Goal: Task Accomplishment & Management: Complete application form

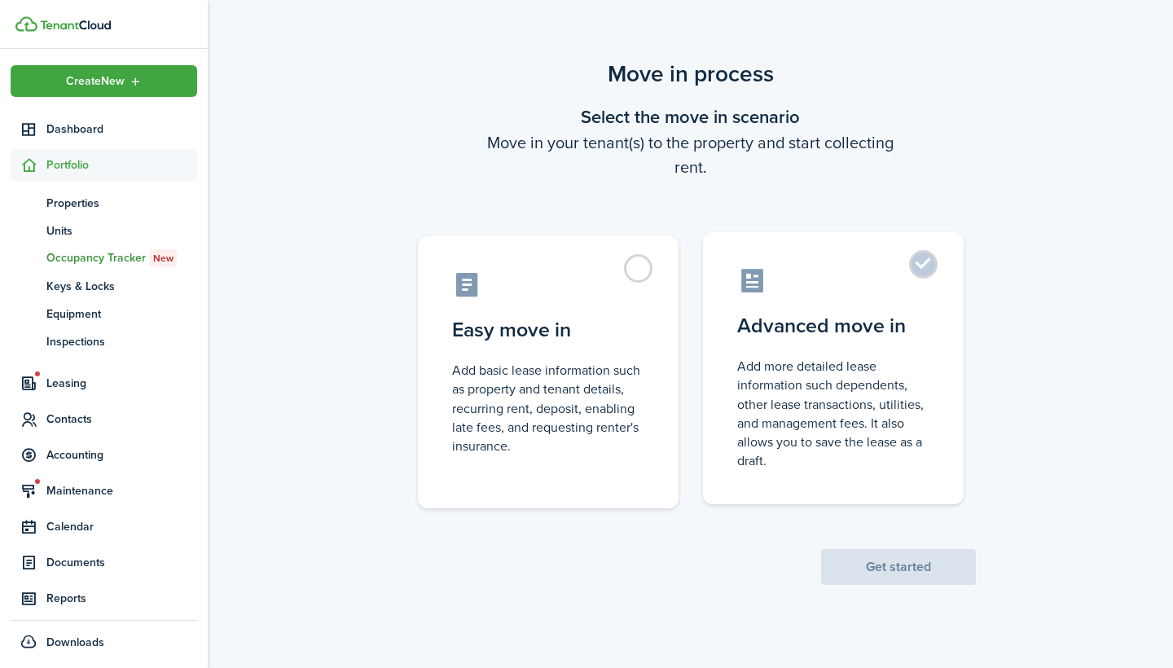
click at [868, 380] on control-radio-card-description "Add more detailed lease information such dependents, other lease transactions, …" at bounding box center [833, 413] width 192 height 113
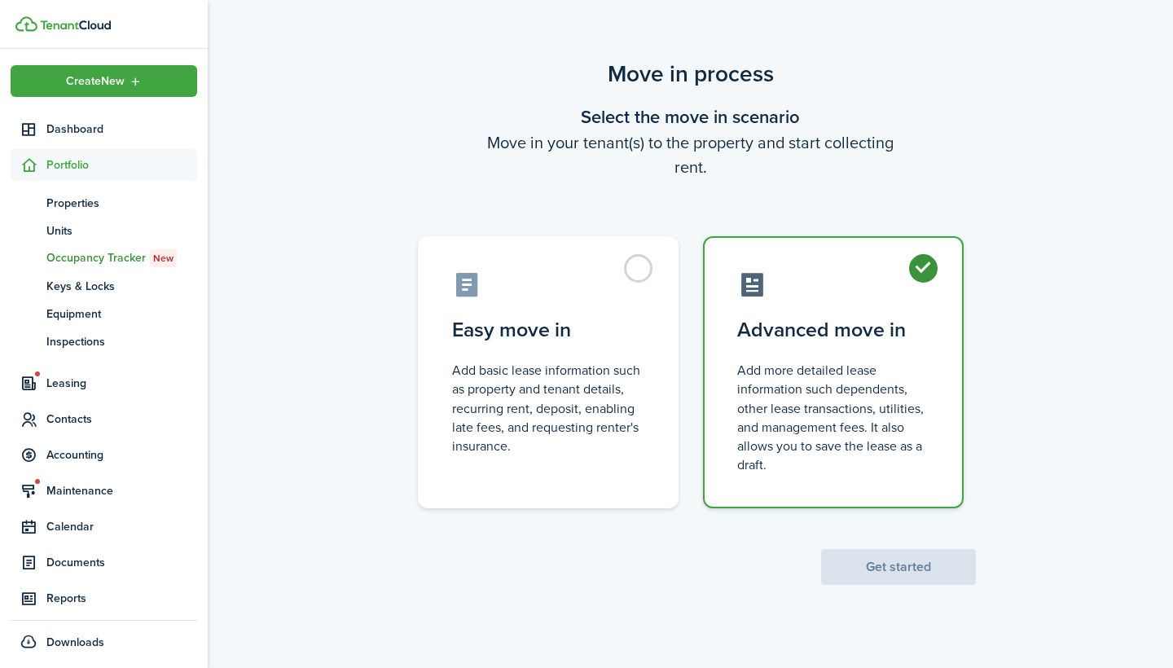
radio input "true"
click at [913, 579] on button "Get started" at bounding box center [898, 567] width 155 height 36
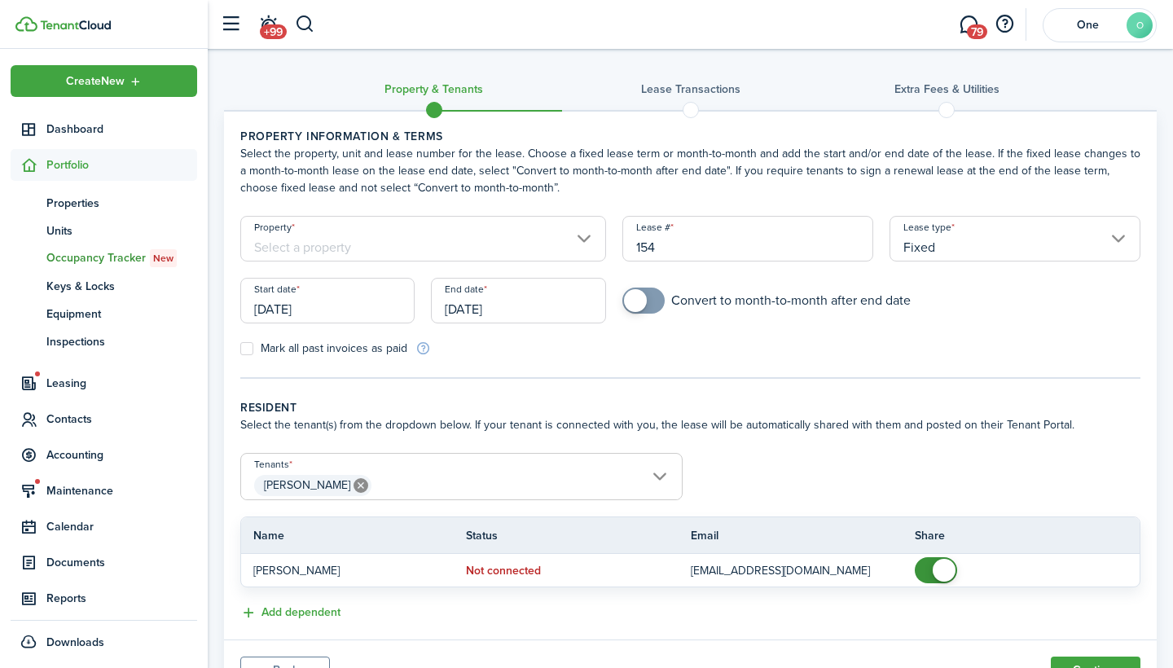
click at [510, 240] on input "Property" at bounding box center [423, 239] width 366 height 46
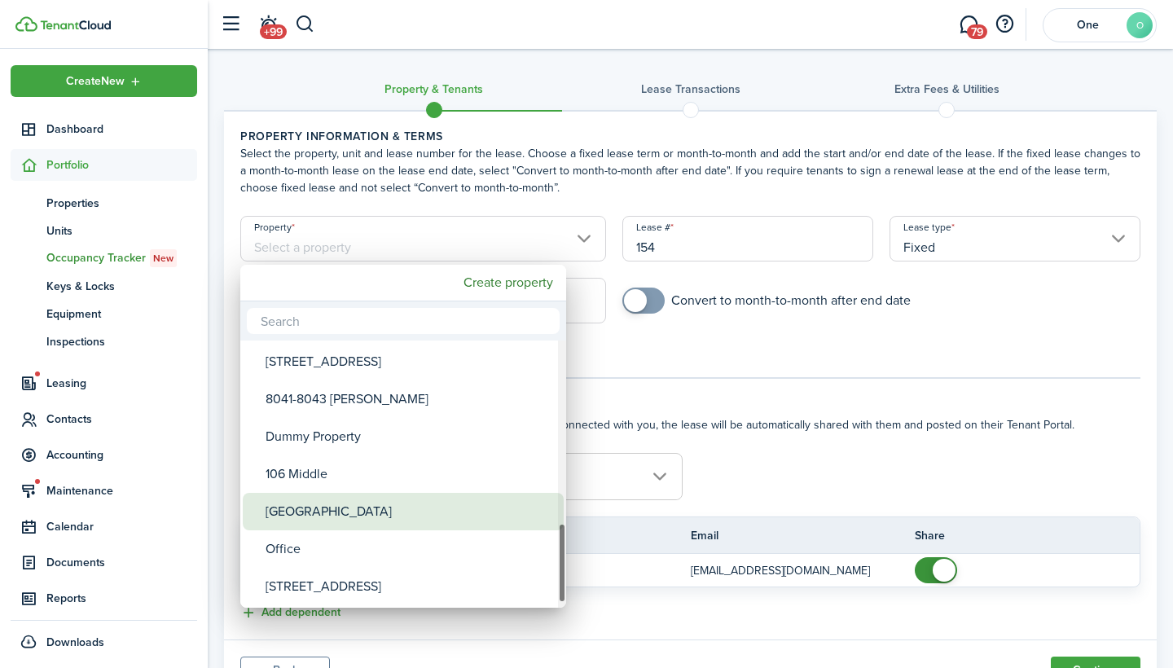
click at [375, 508] on div "[GEOGRAPHIC_DATA]" at bounding box center [410, 511] width 288 height 37
type input "[GEOGRAPHIC_DATA]"
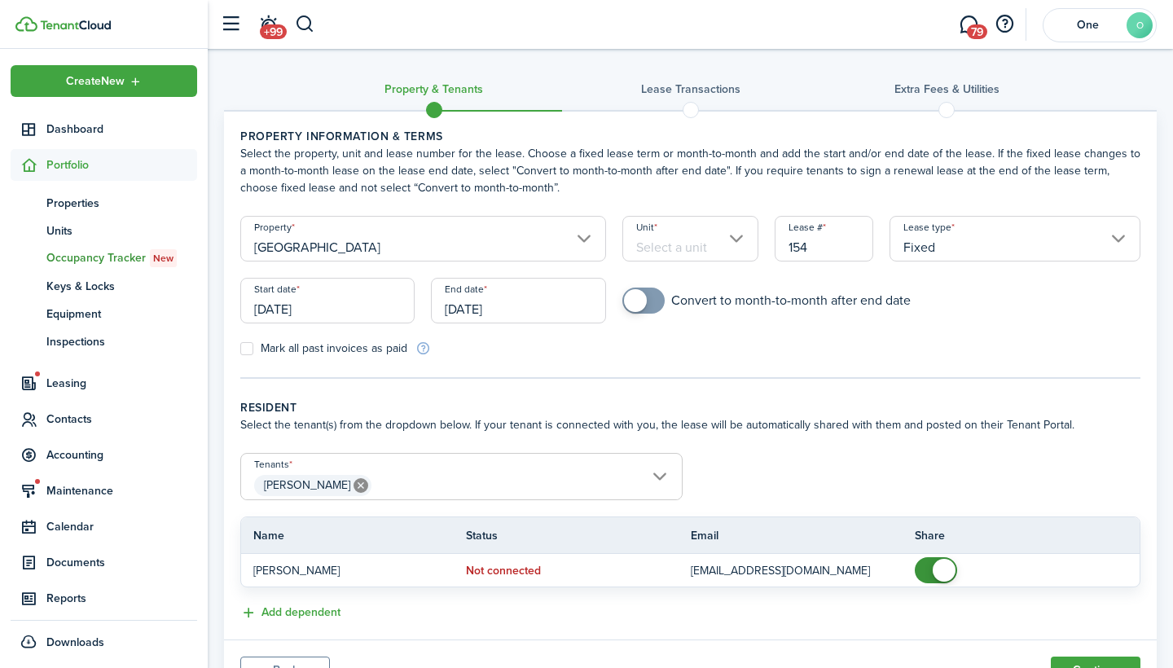
click at [680, 235] on input "Unit" at bounding box center [691, 239] width 137 height 46
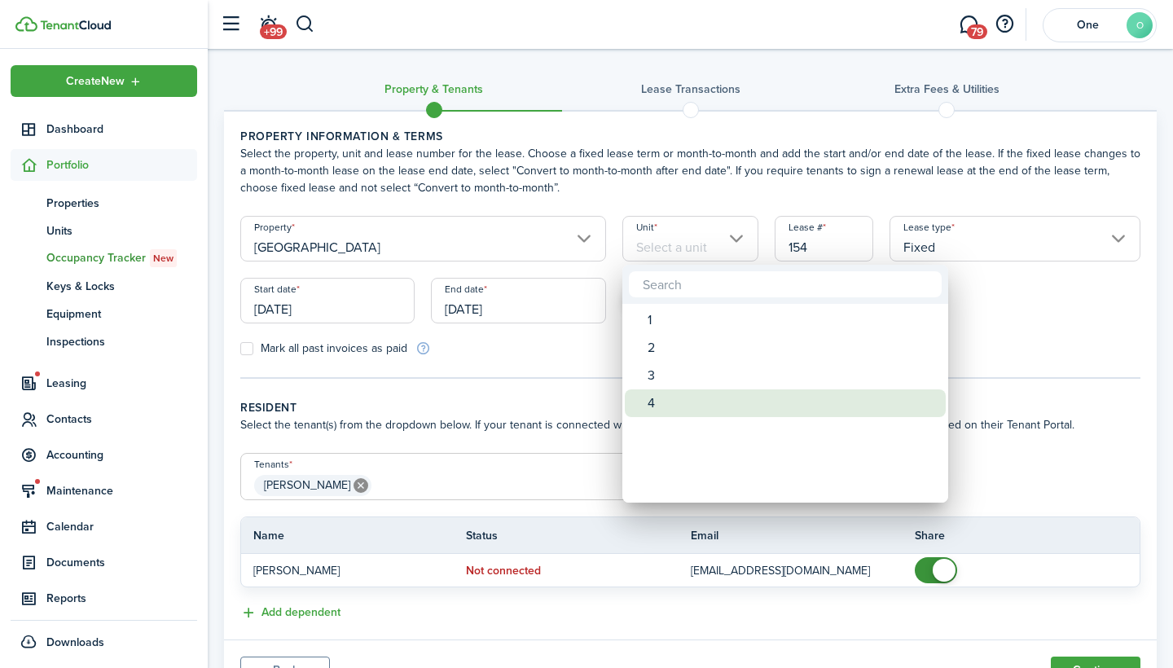
click at [685, 407] on div "4" at bounding box center [792, 404] width 288 height 28
type input "4"
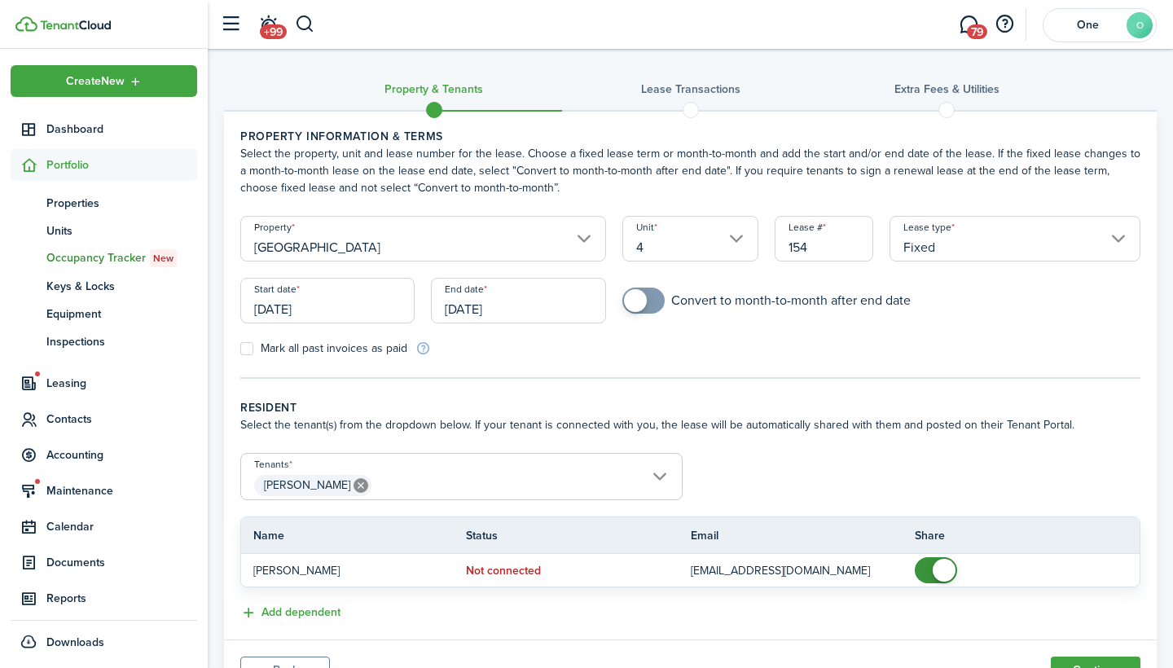
click at [340, 309] on input "[DATE]" at bounding box center [327, 301] width 174 height 46
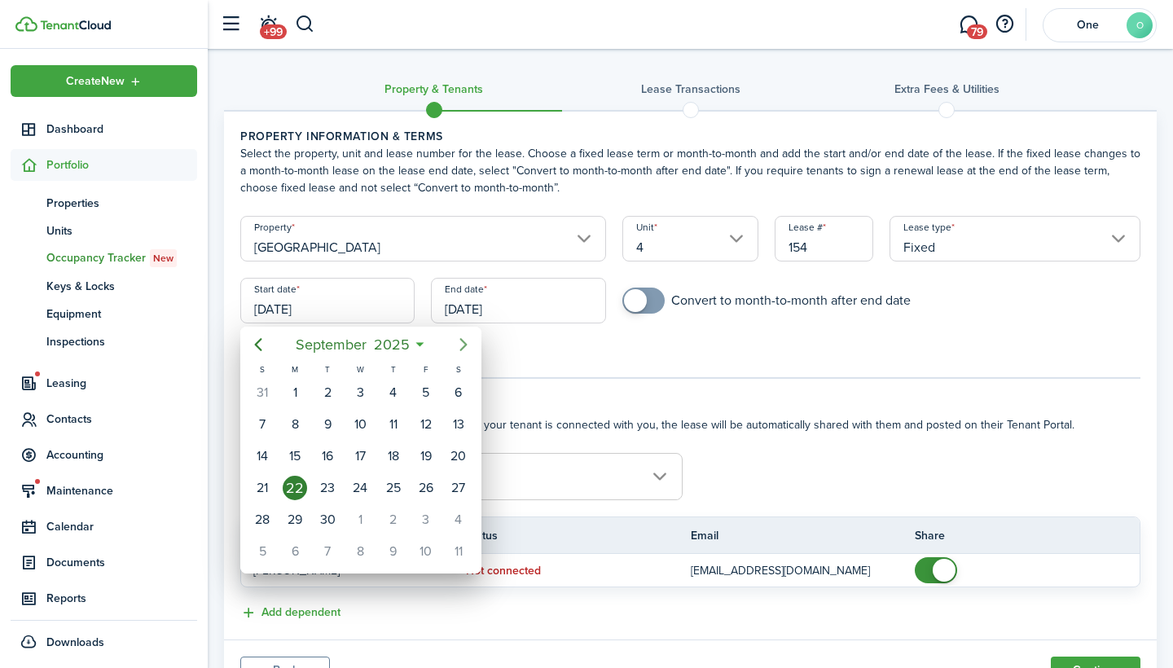
click at [461, 339] on icon "Next page" at bounding box center [463, 344] width 7 height 13
click at [351, 392] on div "1" at bounding box center [360, 393] width 24 height 24
type input "[DATE]"
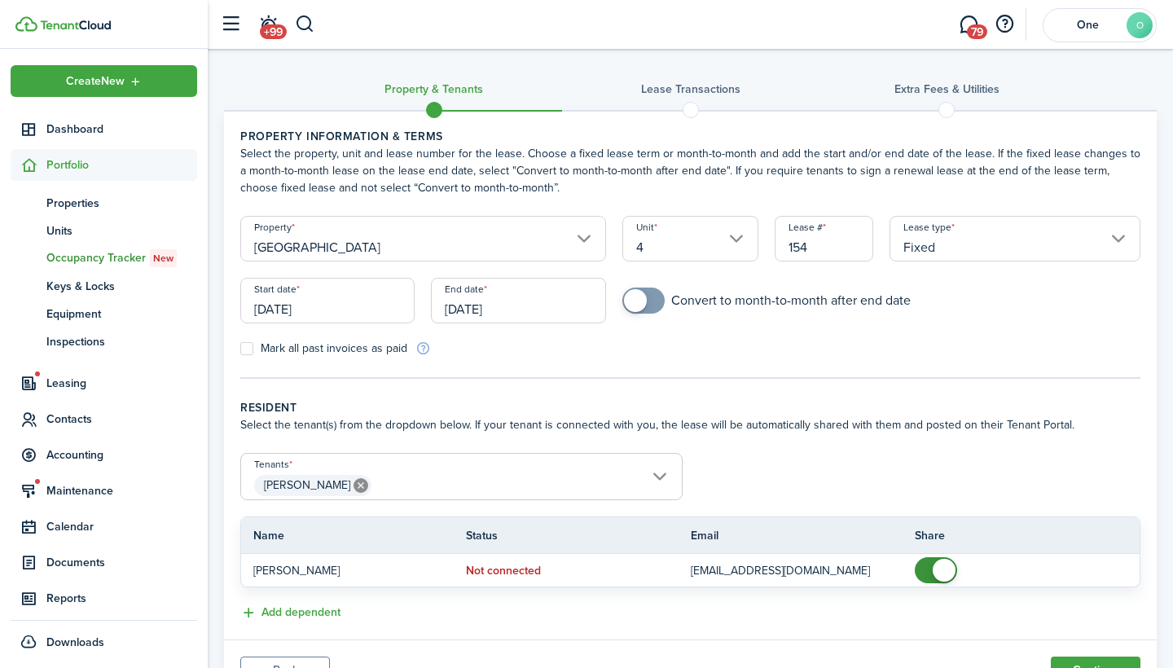
click at [550, 302] on input "[DATE]" at bounding box center [518, 301] width 174 height 46
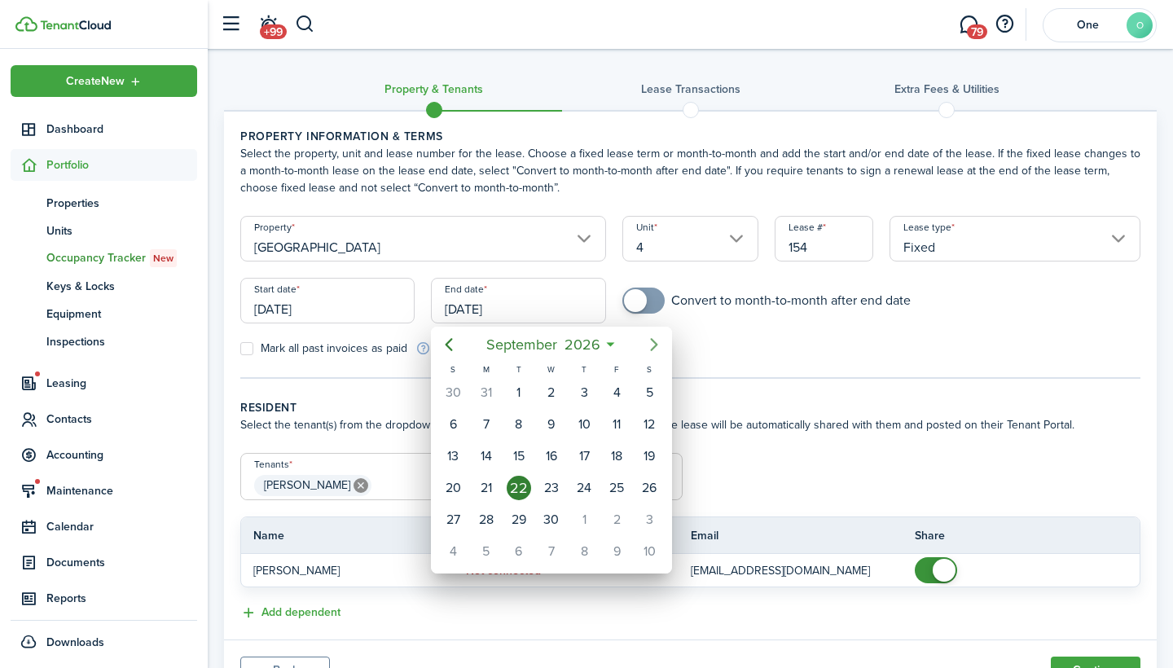
click at [649, 336] on icon "Next page" at bounding box center [655, 345] width 20 height 20
click at [445, 352] on icon "Previous page" at bounding box center [449, 345] width 20 height 20
click at [543, 522] on div "30" at bounding box center [551, 520] width 24 height 24
type input "[DATE]"
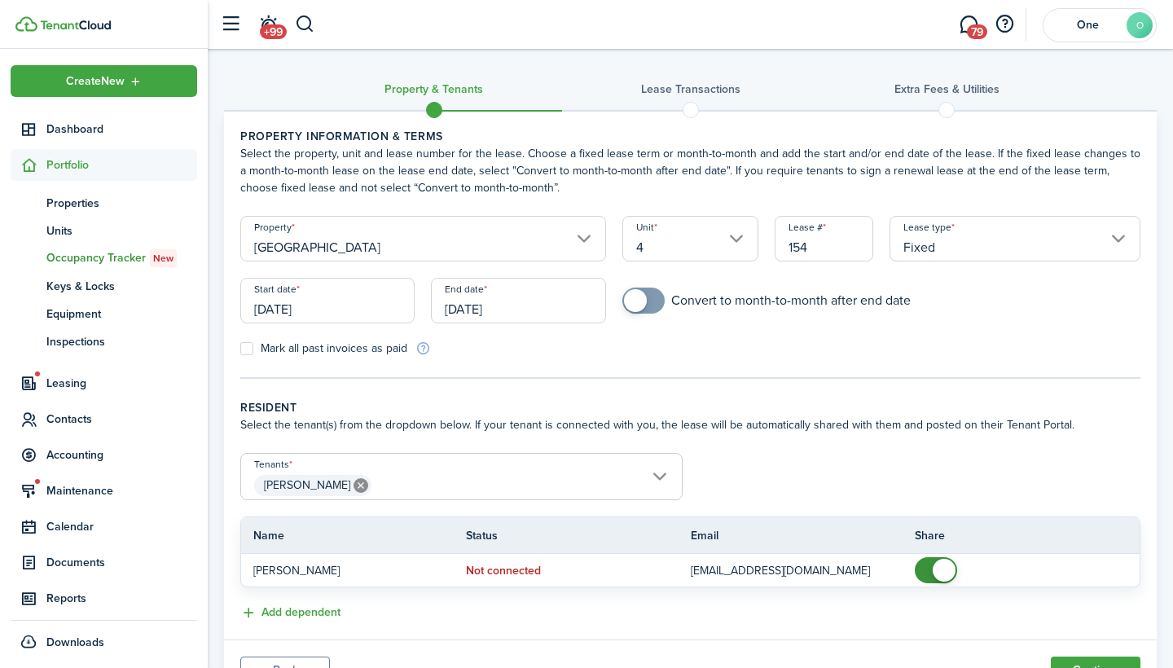
click at [800, 399] on wizard-step-header-title "Resident" at bounding box center [690, 407] width 900 height 17
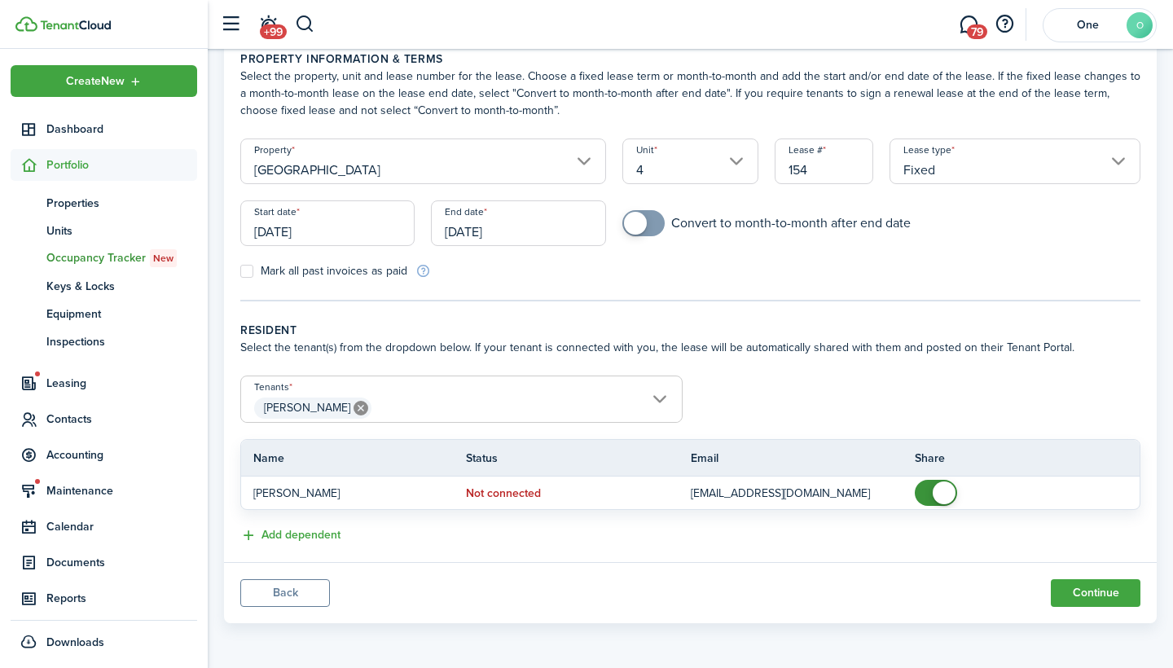
scroll to position [77, 0]
click at [1114, 594] on button "Continue" at bounding box center [1096, 593] width 90 height 28
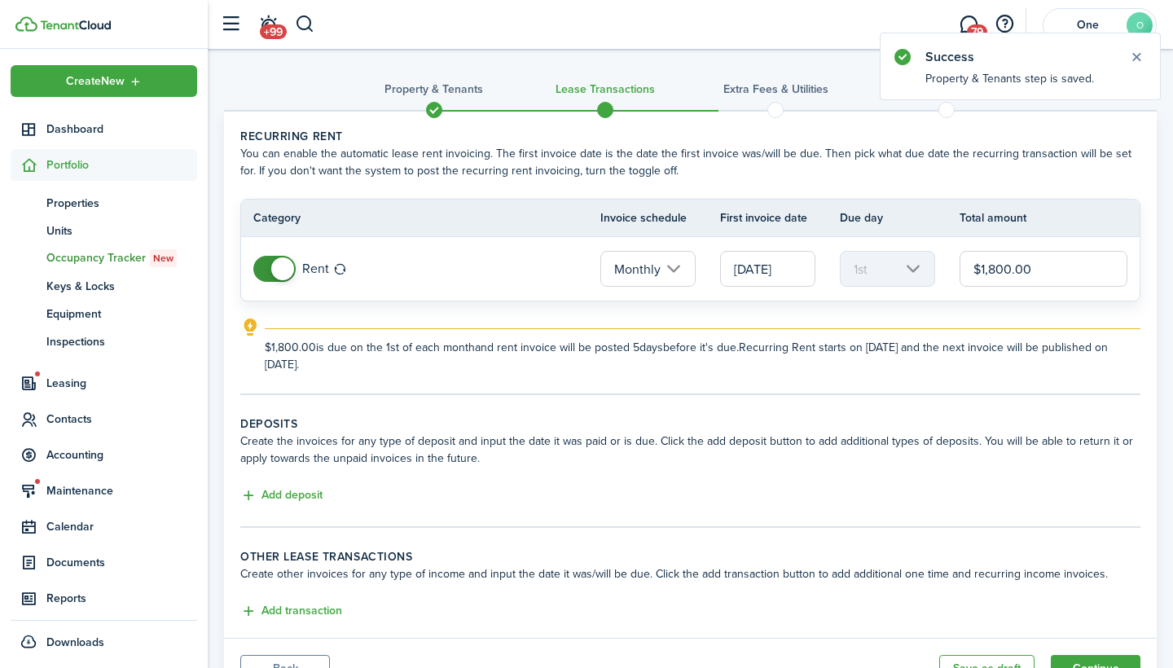
click at [1053, 264] on input "$1,800.00" at bounding box center [1044, 269] width 168 height 36
type input "$1,700.00"
click at [1103, 432] on wizard-step-header-title "Deposits" at bounding box center [690, 424] width 900 height 17
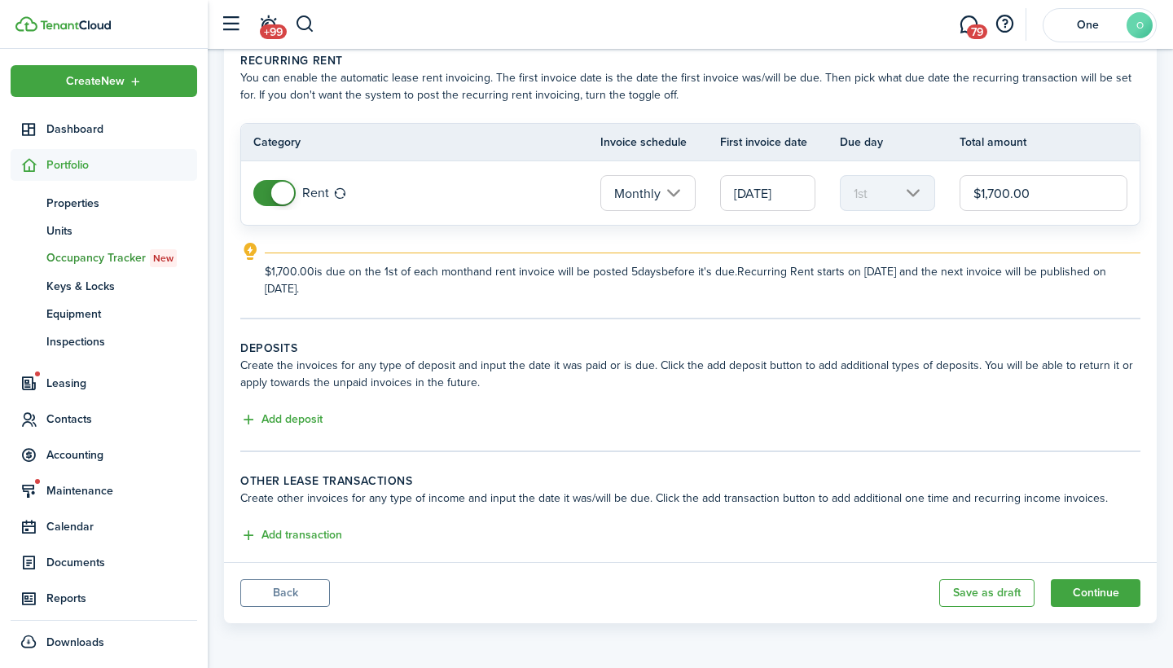
scroll to position [76, 0]
click at [664, 200] on input "Monthly" at bounding box center [648, 193] width 95 height 36
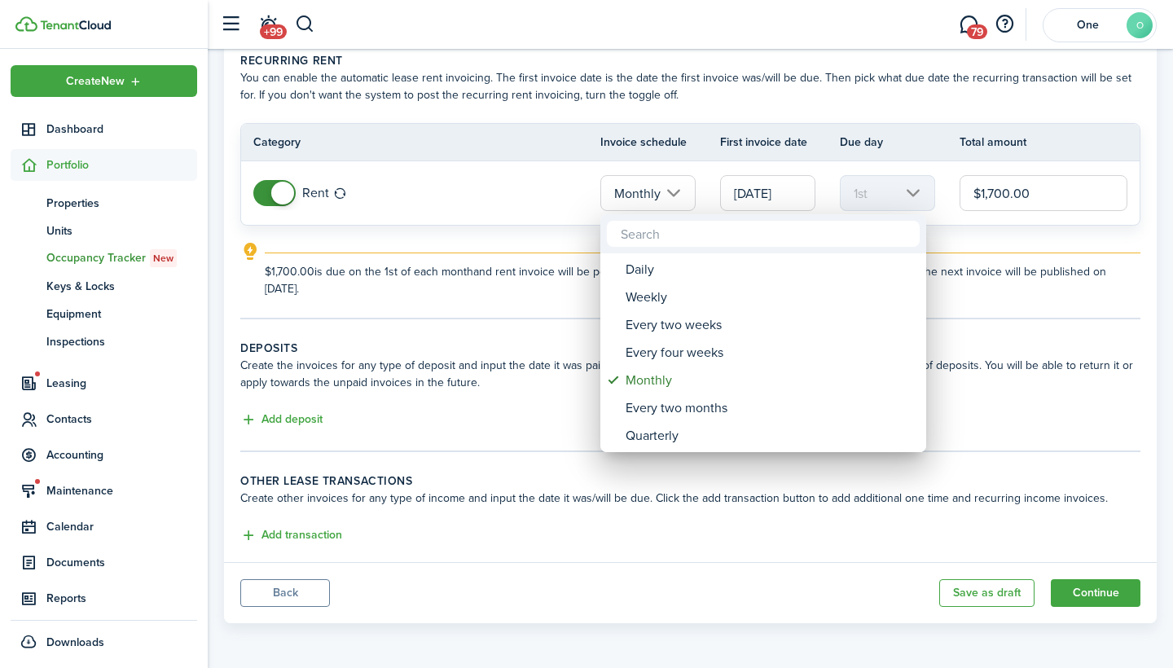
click at [472, 480] on div at bounding box center [587, 334] width 1434 height 929
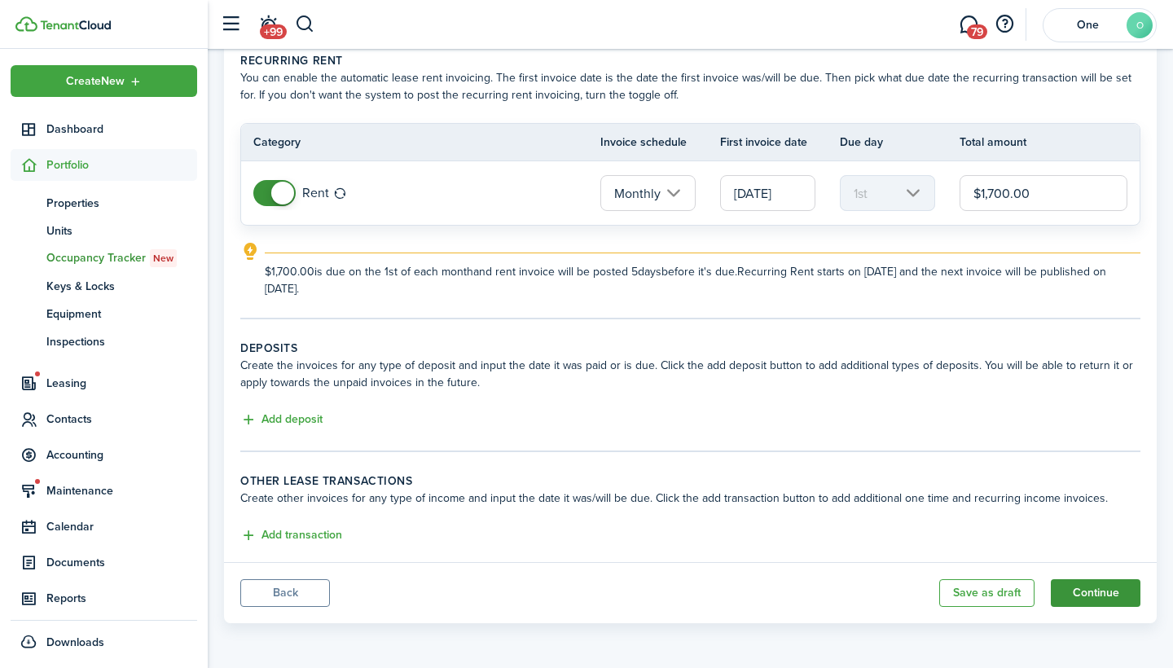
click at [1124, 592] on button "Continue" at bounding box center [1096, 593] width 90 height 28
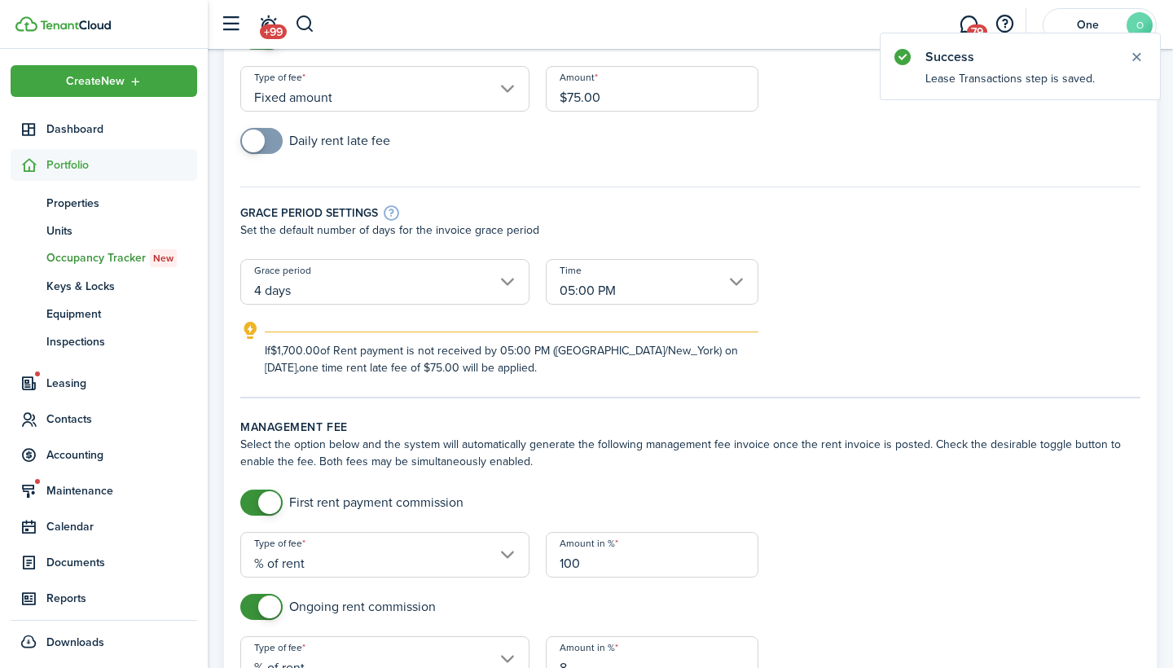
scroll to position [218, 0]
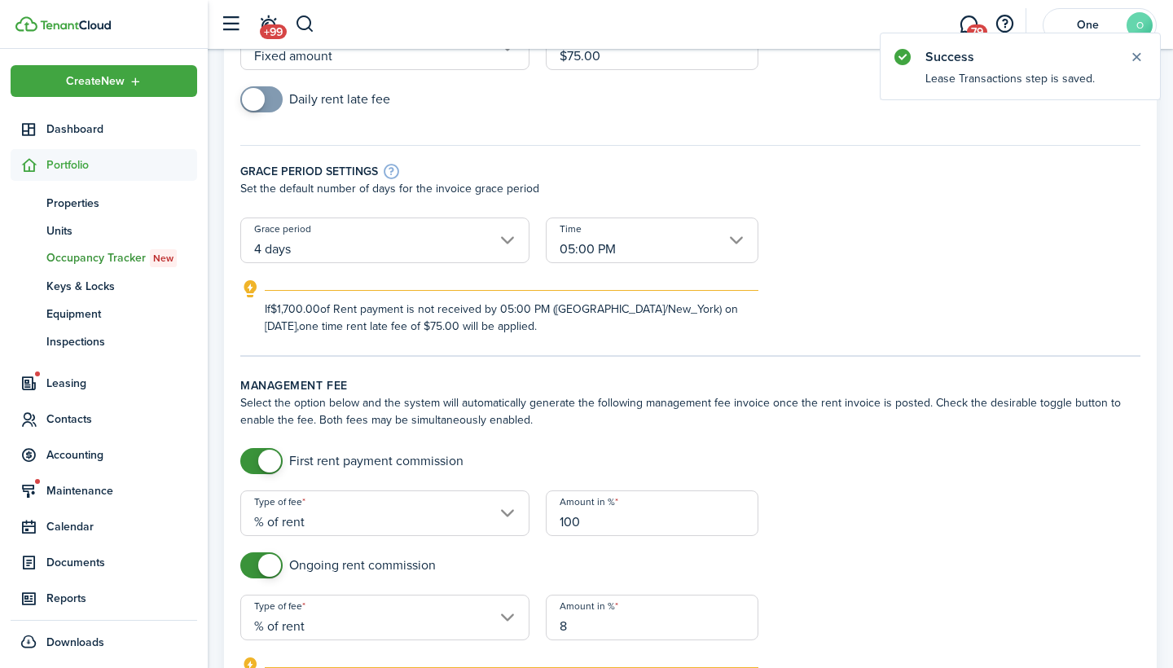
click at [471, 238] on input "4 days" at bounding box center [384, 241] width 289 height 46
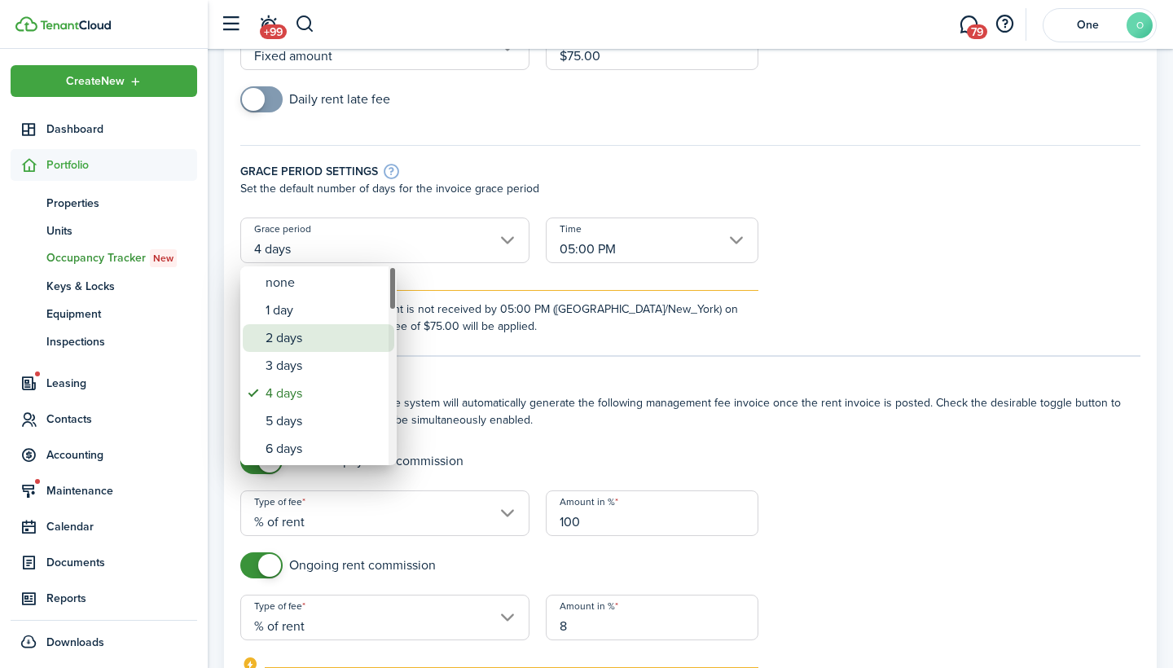
click at [316, 337] on div "2 days" at bounding box center [325, 338] width 119 height 28
type input "2 days"
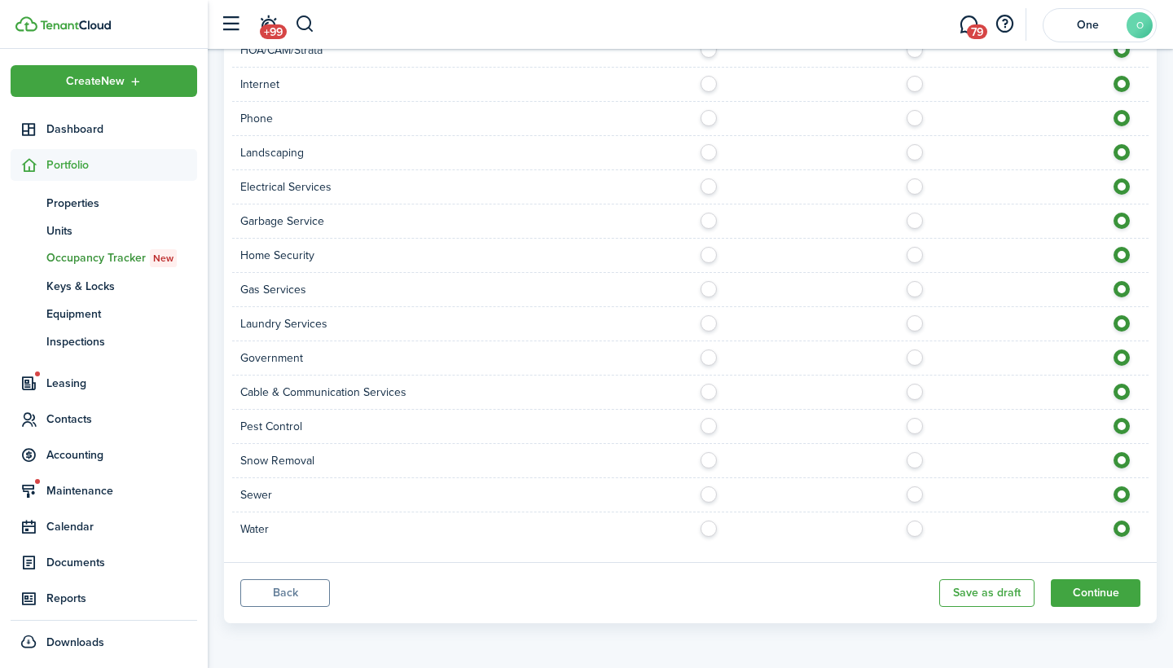
scroll to position [1414, 0]
click at [1109, 596] on button "Continue" at bounding box center [1096, 593] width 90 height 28
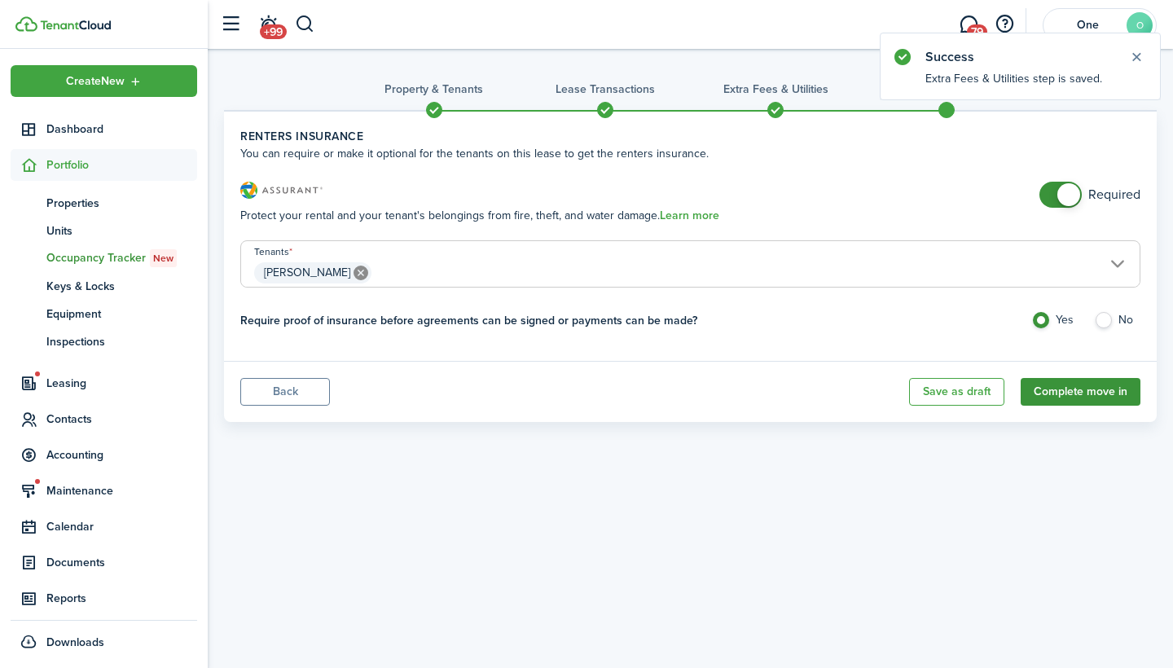
click at [1069, 390] on button "Complete move in" at bounding box center [1081, 392] width 120 height 28
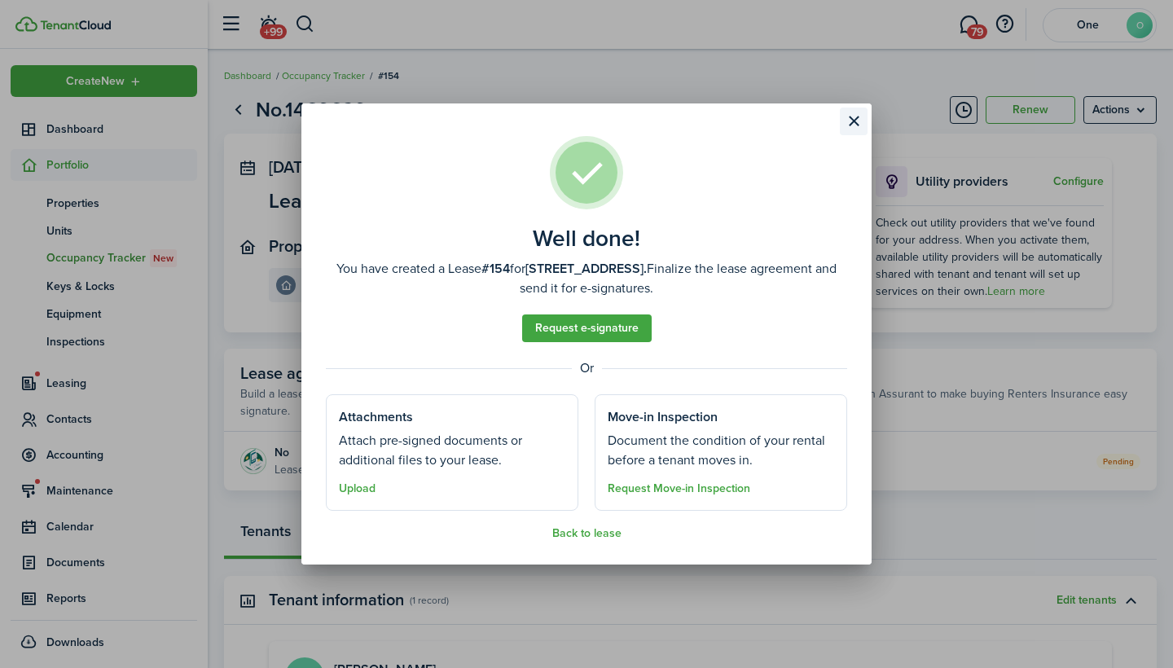
click at [851, 120] on button "Close modal" at bounding box center [854, 122] width 28 height 28
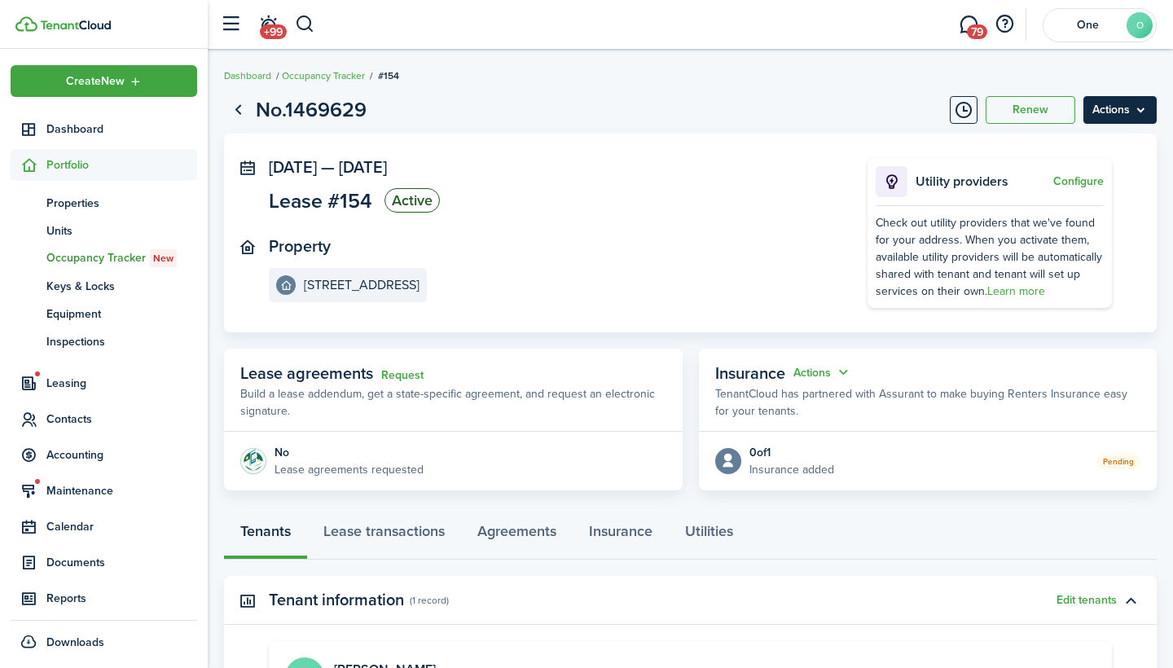
click at [1125, 112] on menu-btn "Actions" at bounding box center [1120, 110] width 73 height 28
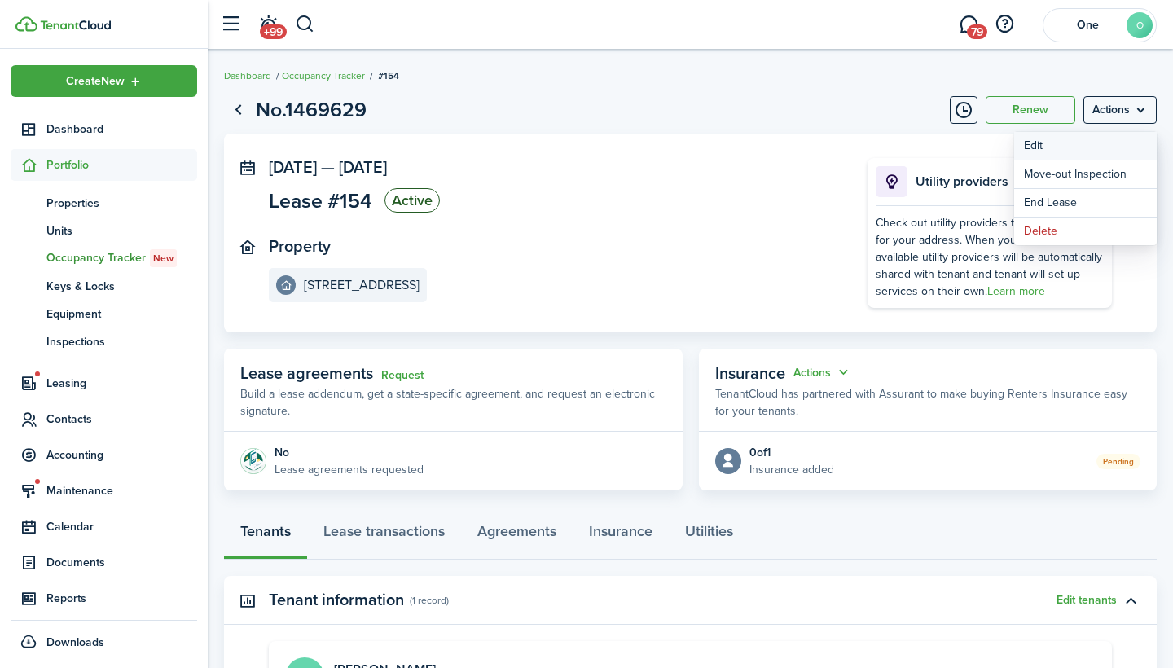
click at [1089, 146] on button "Edit" at bounding box center [1086, 146] width 143 height 28
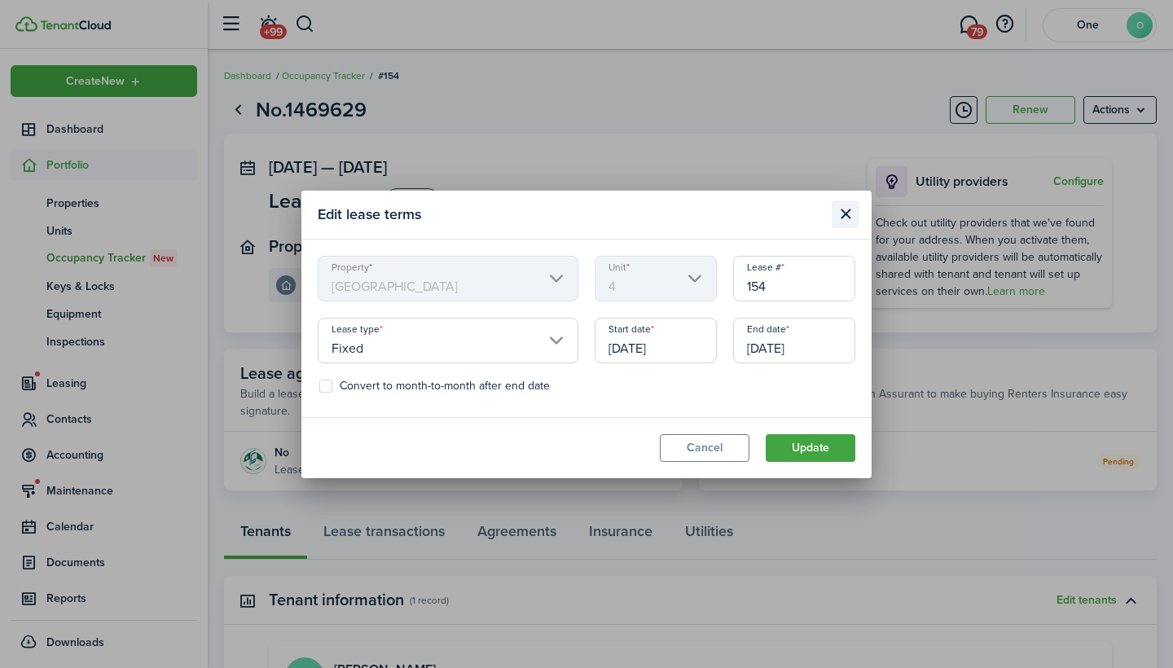
click at [843, 217] on button "Close modal" at bounding box center [846, 214] width 28 height 28
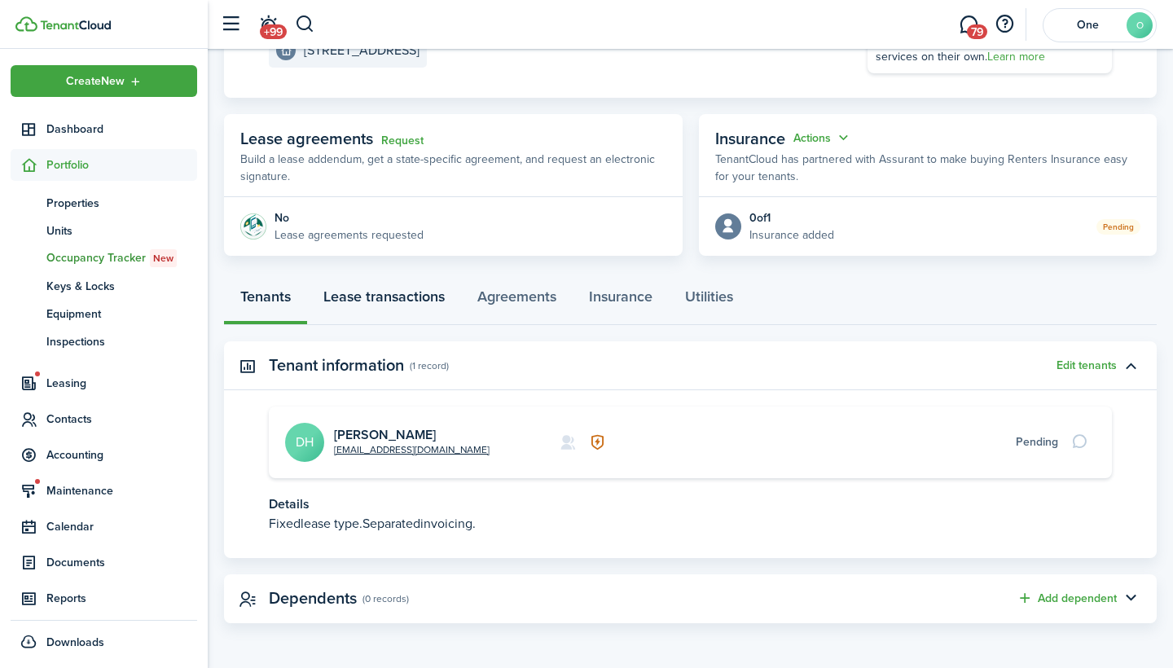
scroll to position [234, 0]
click at [400, 289] on link "Lease transactions" at bounding box center [384, 301] width 154 height 49
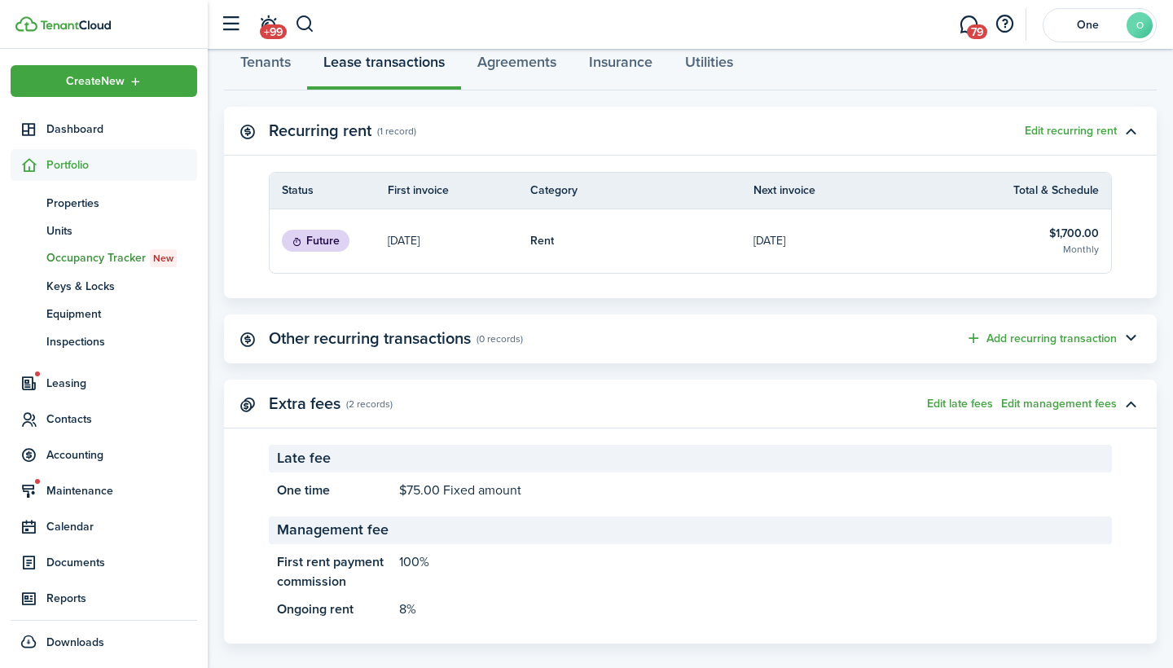
scroll to position [482, 0]
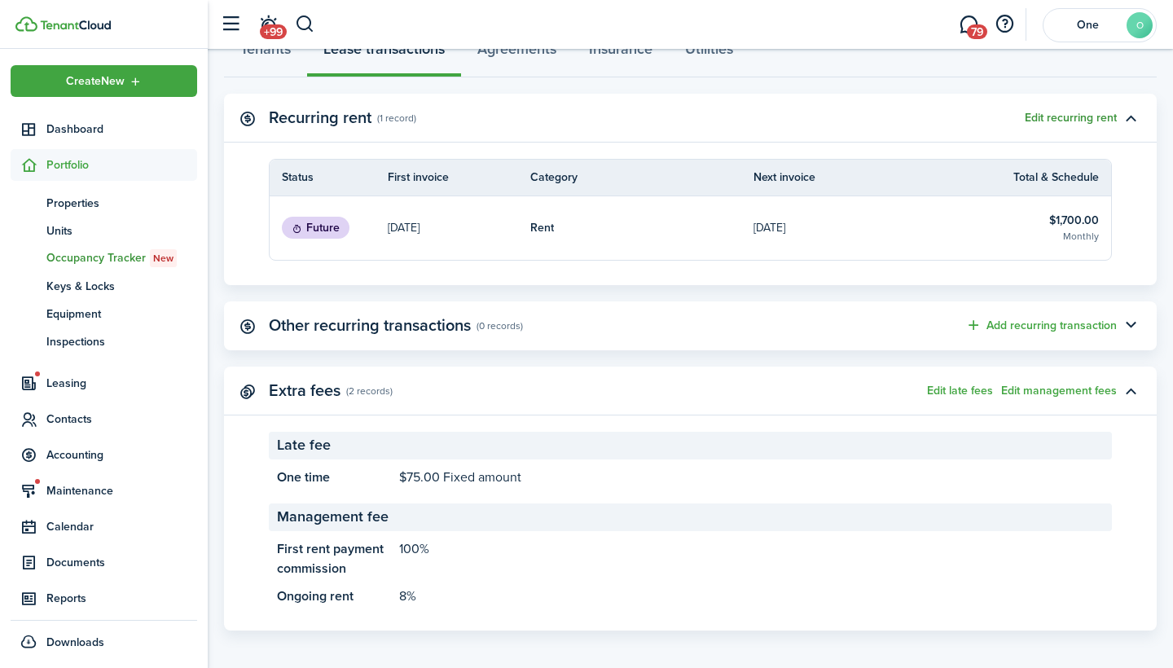
click at [1071, 118] on button "Edit recurring rent" at bounding box center [1071, 118] width 92 height 13
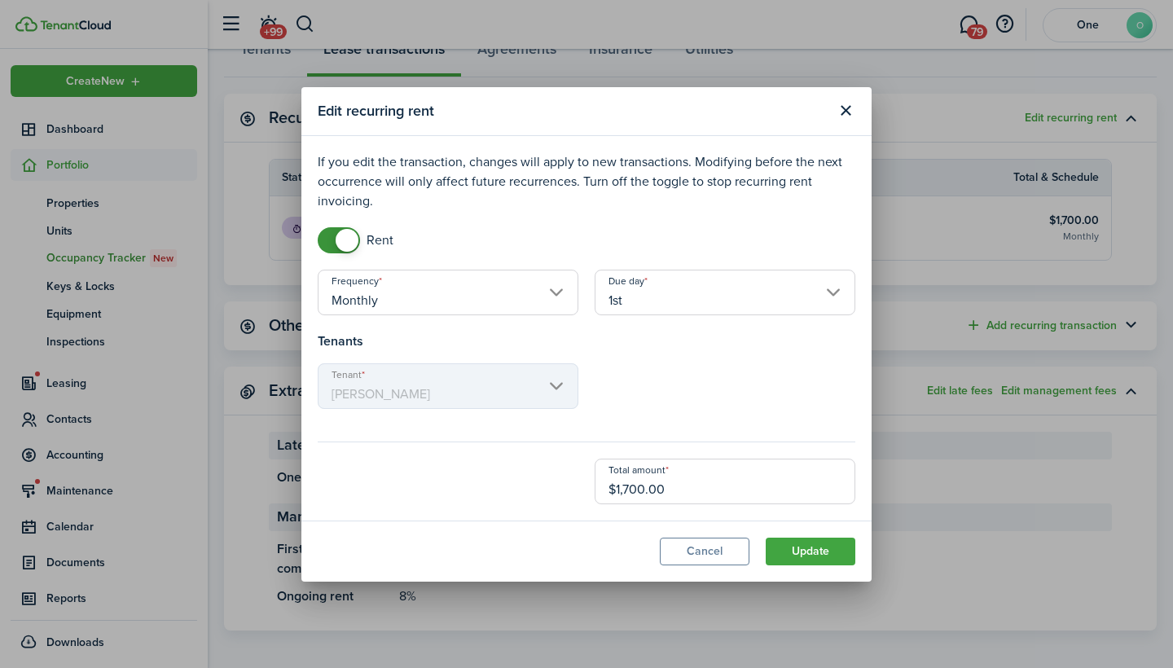
click at [674, 486] on input "$1,700.00" at bounding box center [725, 482] width 261 height 46
type input "$1,670.00"
click at [796, 553] on button "Update" at bounding box center [811, 552] width 90 height 28
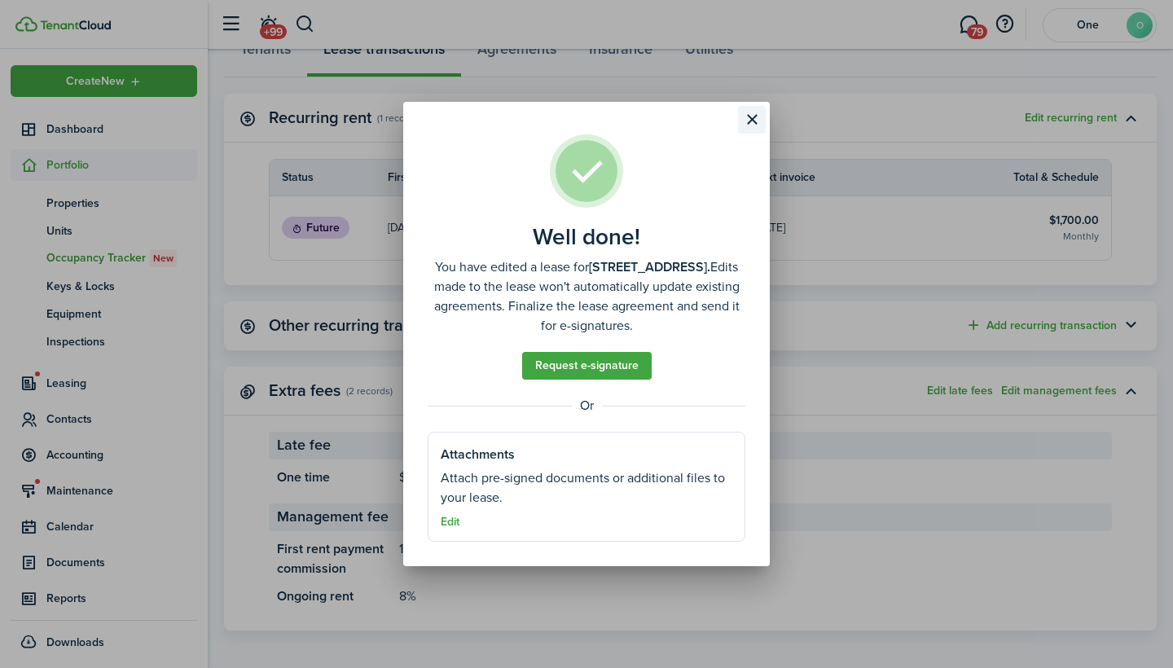
click at [750, 121] on button "Close modal" at bounding box center [752, 120] width 28 height 28
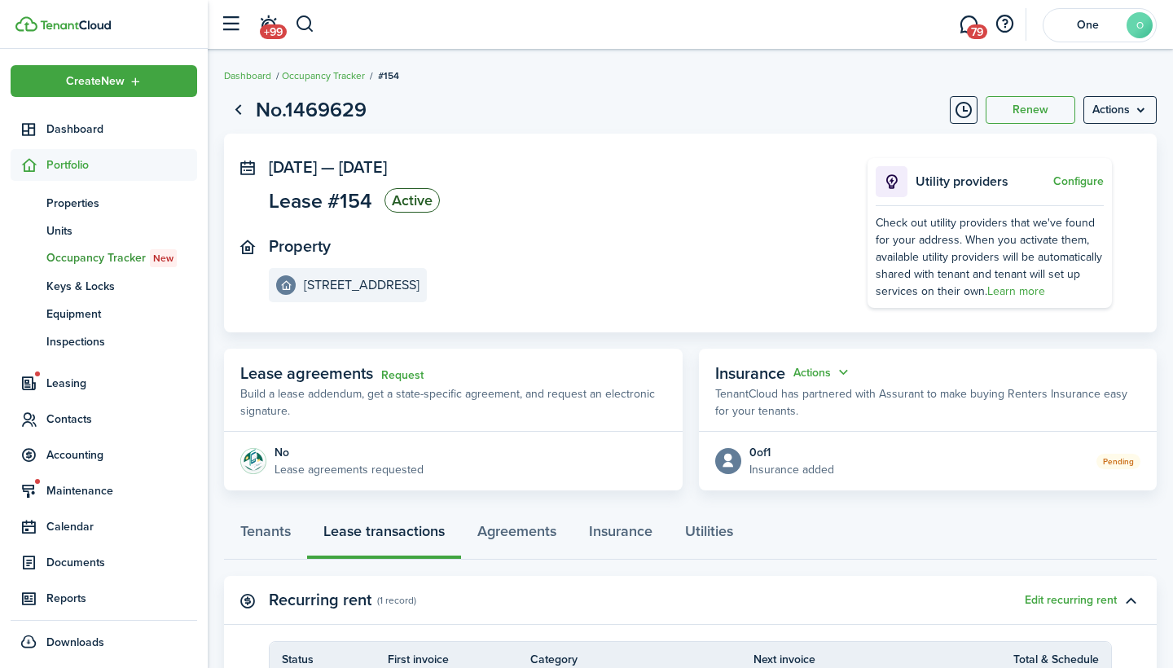
scroll to position [0, 0]
click at [508, 545] on link "Agreements" at bounding box center [517, 535] width 112 height 49
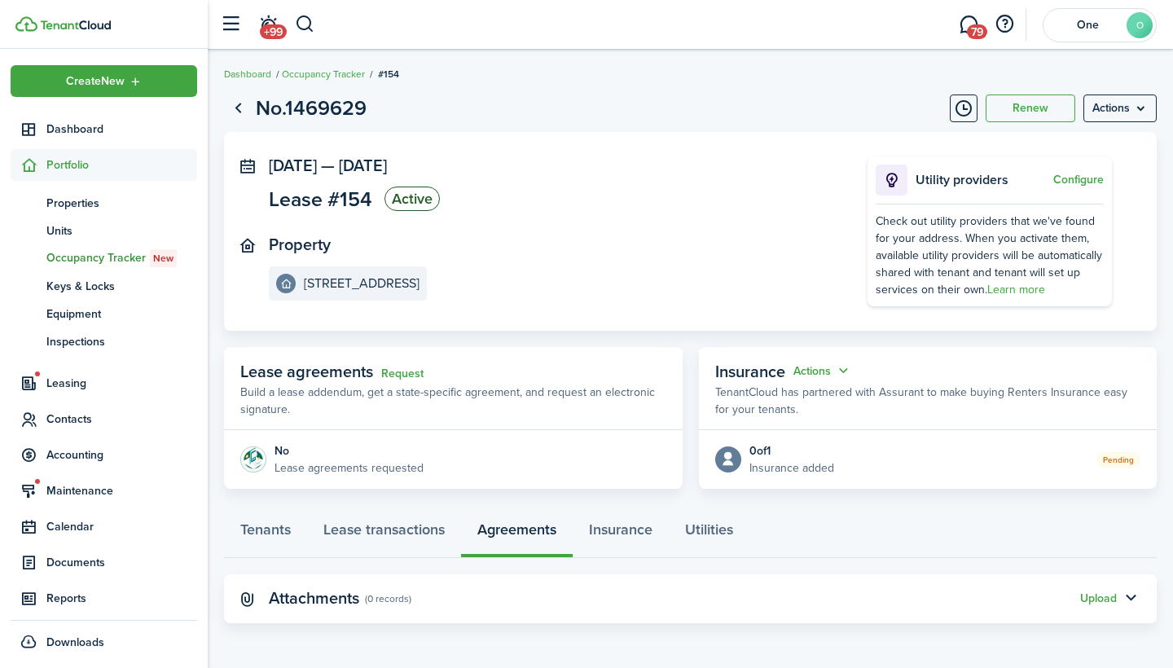
scroll to position [1, 0]
click at [667, 644] on dashboard-content "Dashboard Occupancy Tracker #154 No.1469629 Renew Actions [DATE] — [DATE] Lease…" at bounding box center [691, 334] width 966 height 670
click at [1098, 593] on button "Upload" at bounding box center [1099, 599] width 37 height 13
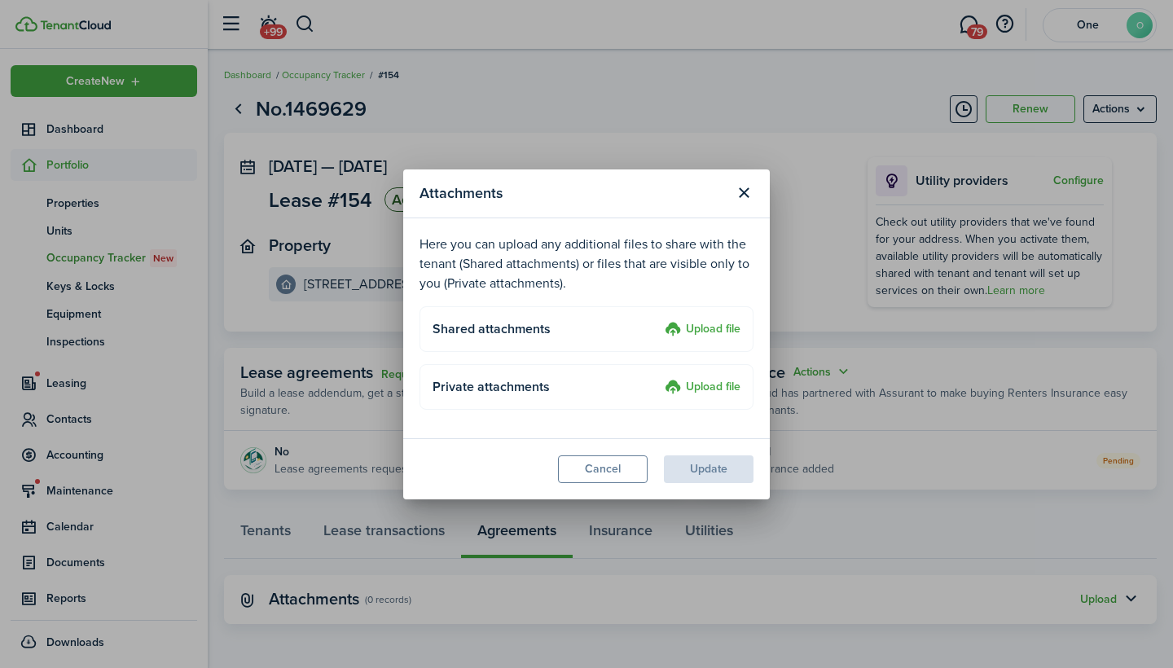
click at [674, 329] on label "Upload file" at bounding box center [703, 330] width 76 height 20
click at [659, 320] on input "Upload file" at bounding box center [659, 320] width 0 height 0
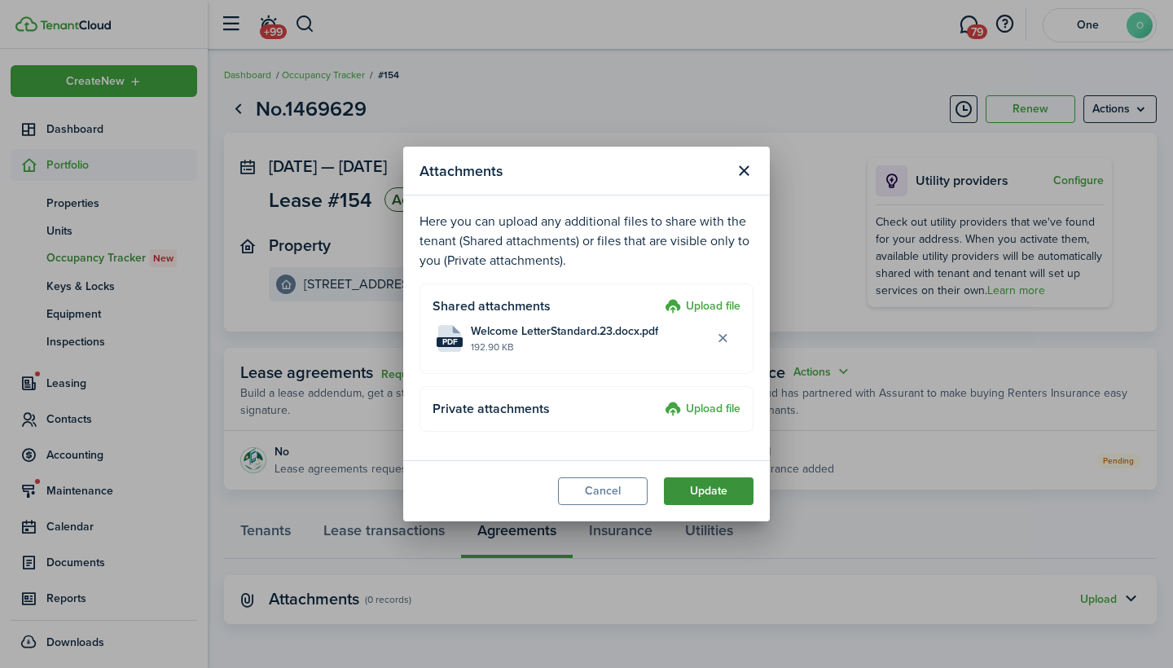
click at [723, 496] on button "Update" at bounding box center [709, 492] width 90 height 28
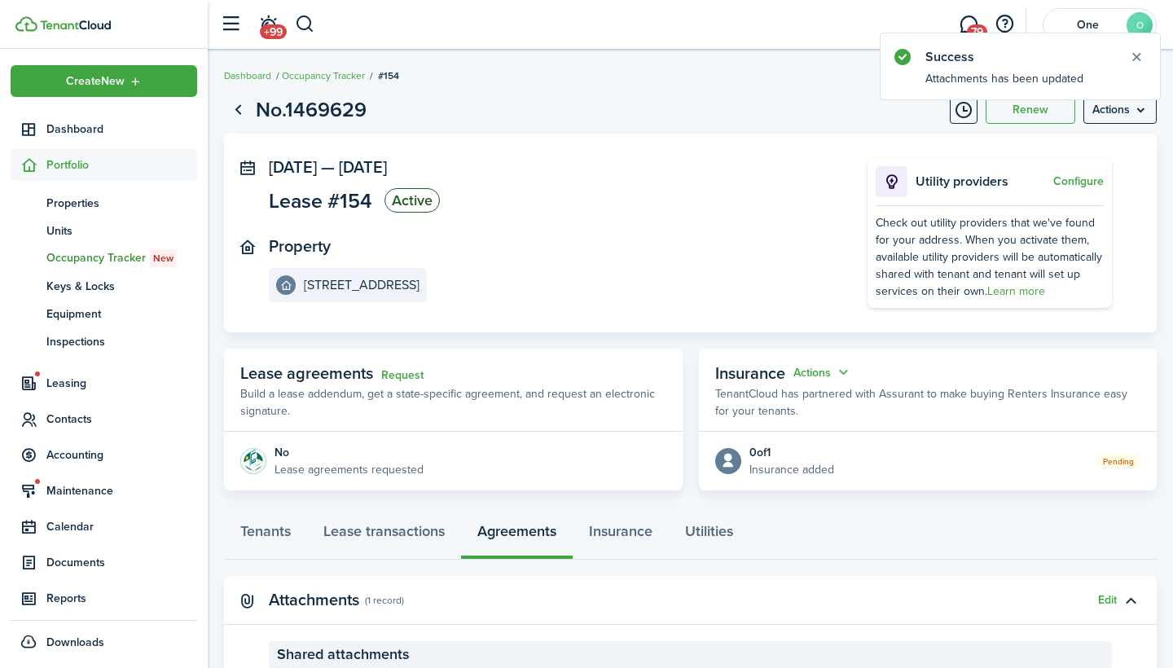
scroll to position [0, 0]
click at [249, 106] on link "Go back" at bounding box center [238, 110] width 28 height 28
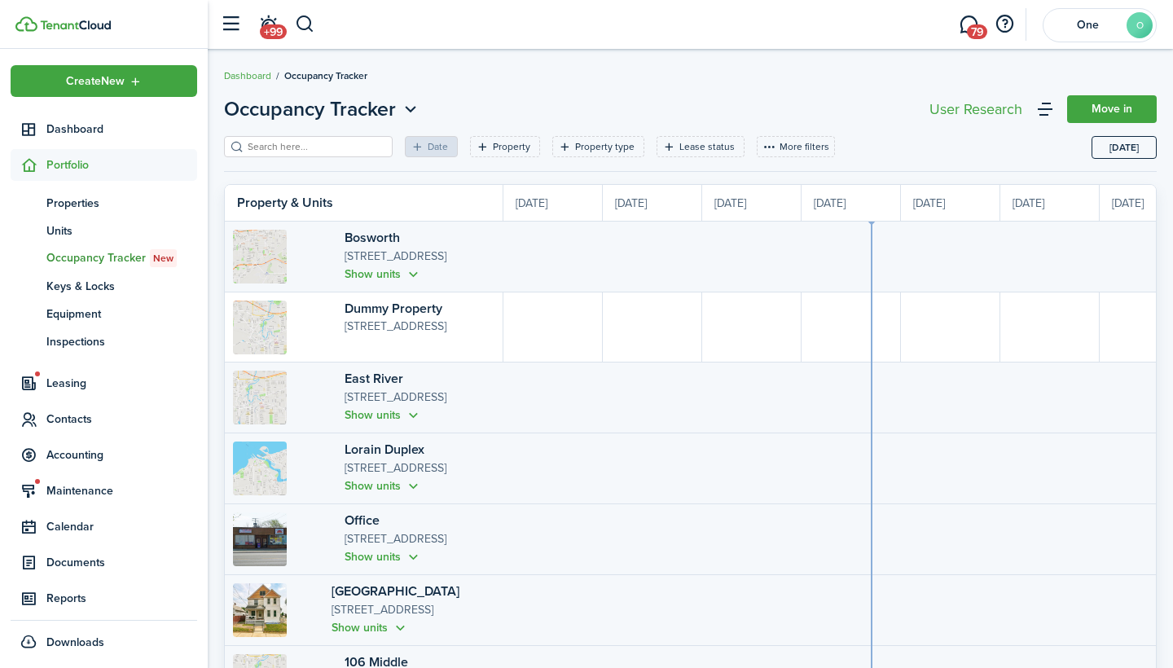
scroll to position [0, 298]
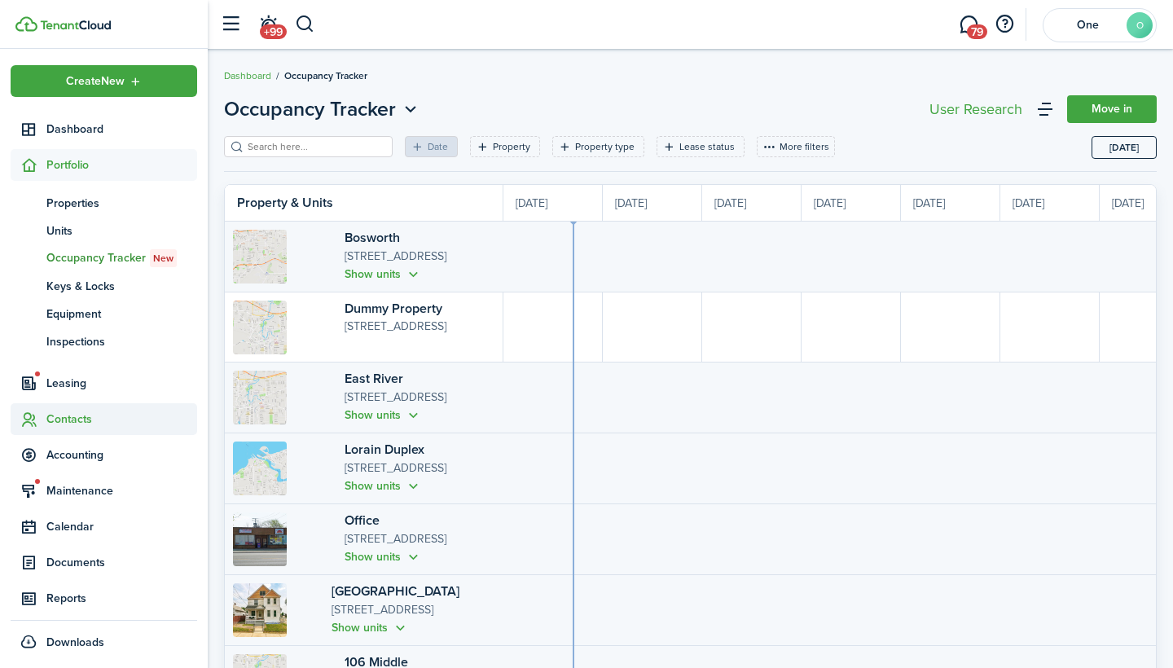
click at [88, 406] on span "Contacts" at bounding box center [104, 419] width 187 height 32
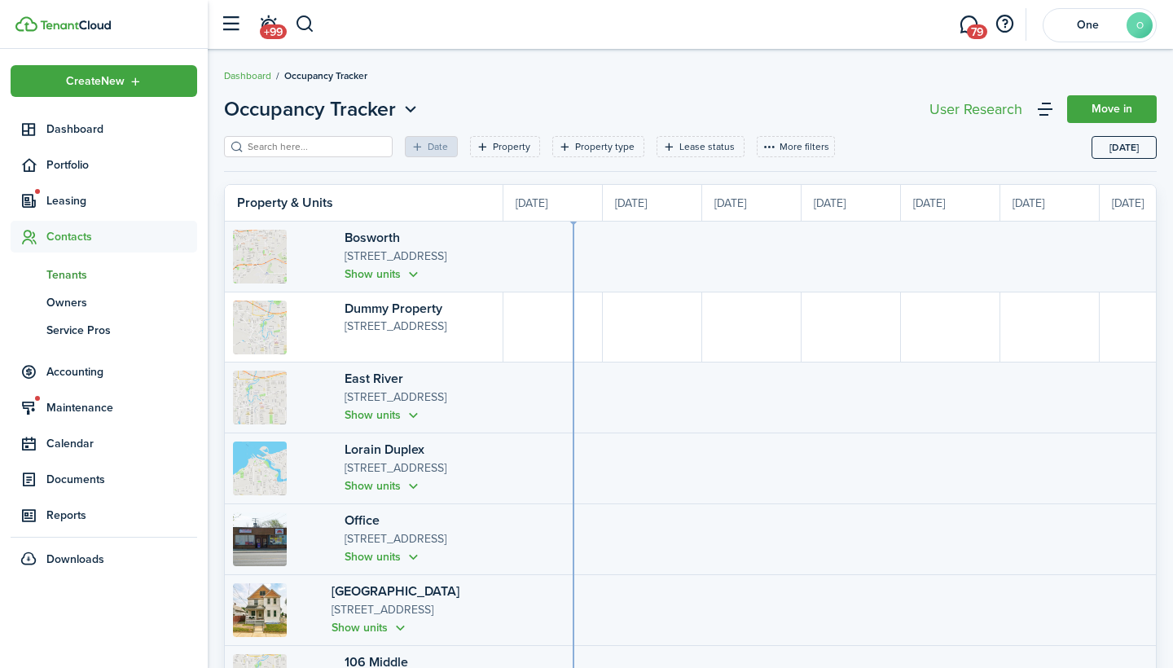
click at [70, 271] on span "Tenants" at bounding box center [121, 274] width 151 height 17
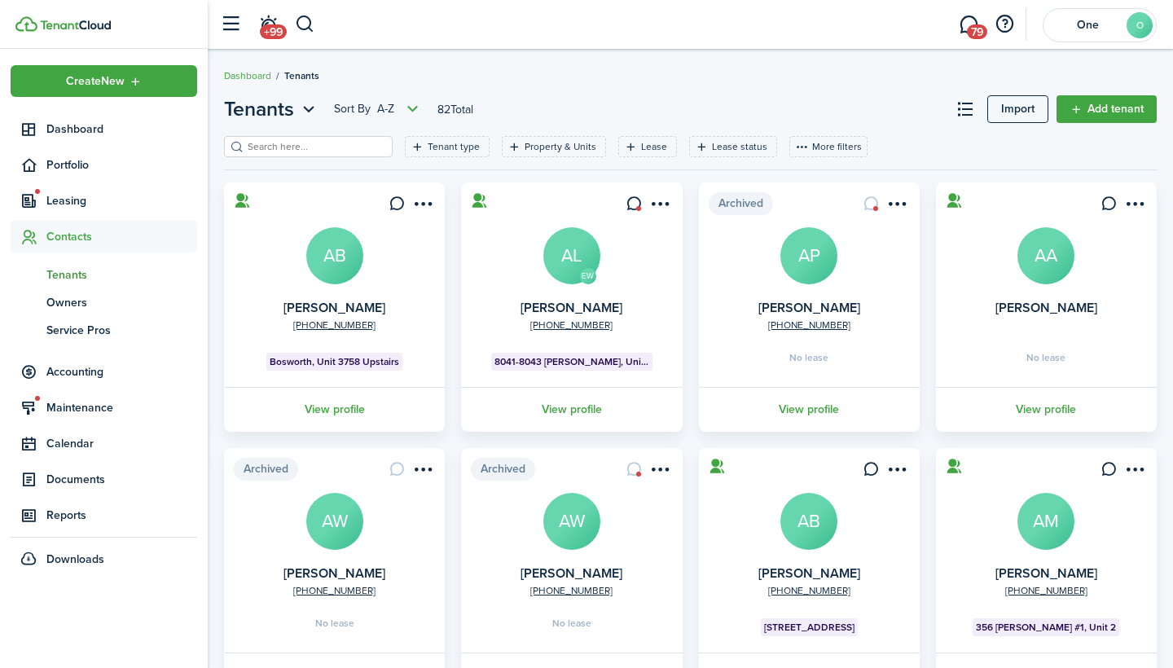
click at [276, 142] on input "search" at bounding box center [315, 146] width 143 height 15
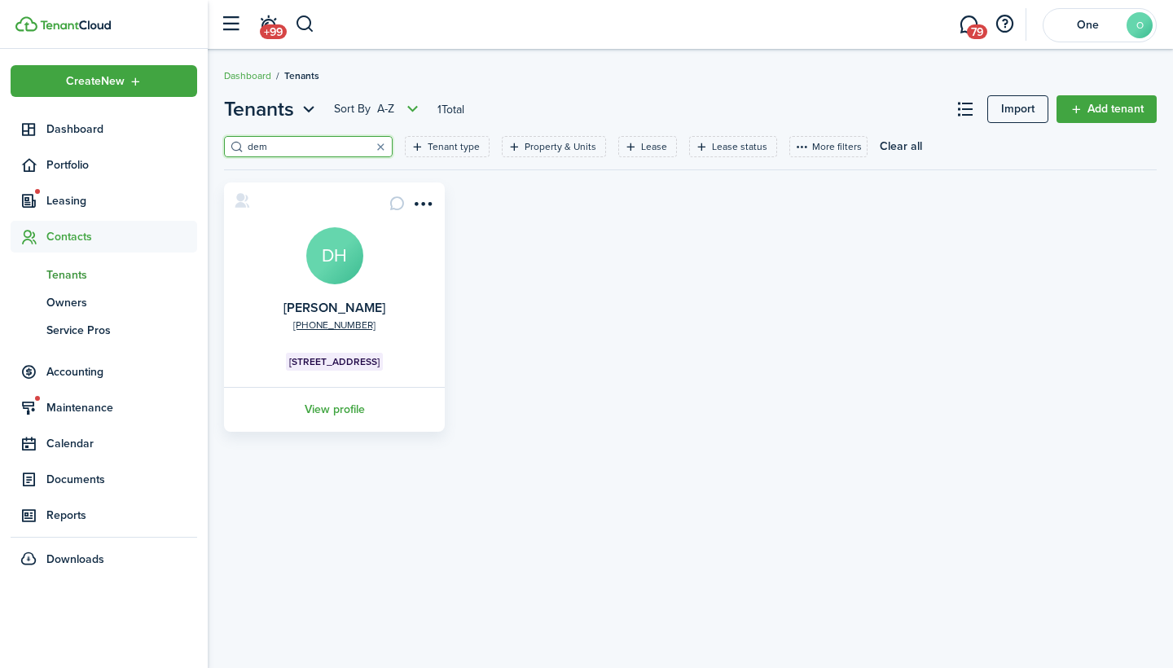
type input "dem"
click at [315, 270] on avatar-text "DH" at bounding box center [334, 255] width 57 height 57
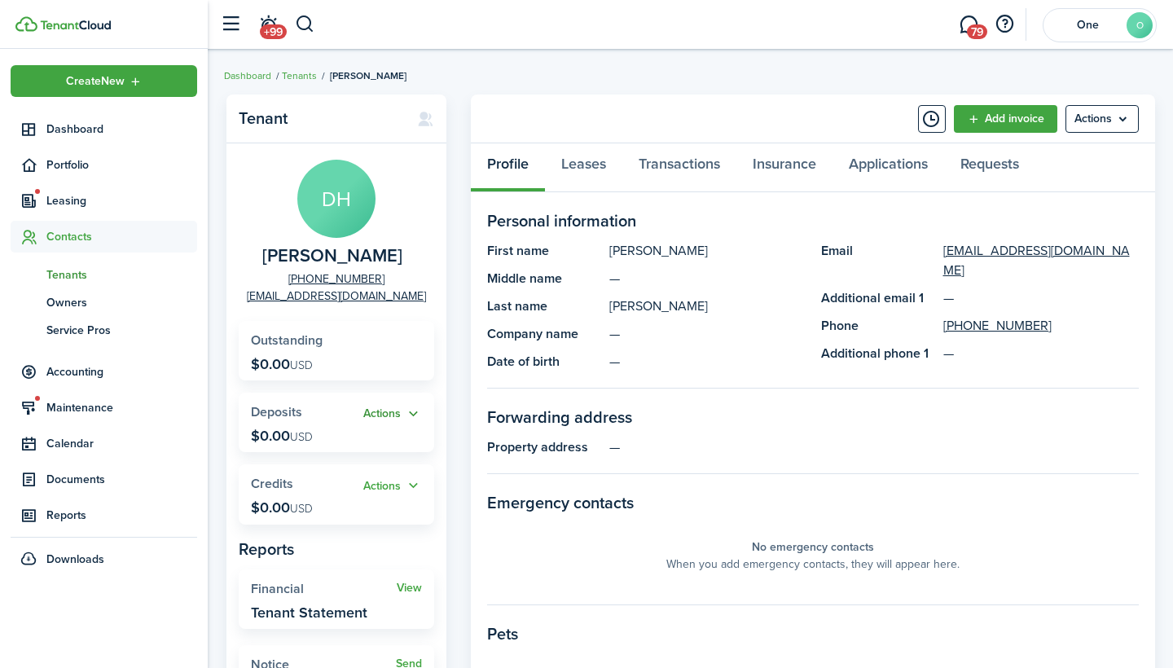
click at [403, 415] on button "Actions" at bounding box center [392, 414] width 59 height 19
click at [376, 445] on link "Add" at bounding box center [351, 444] width 143 height 28
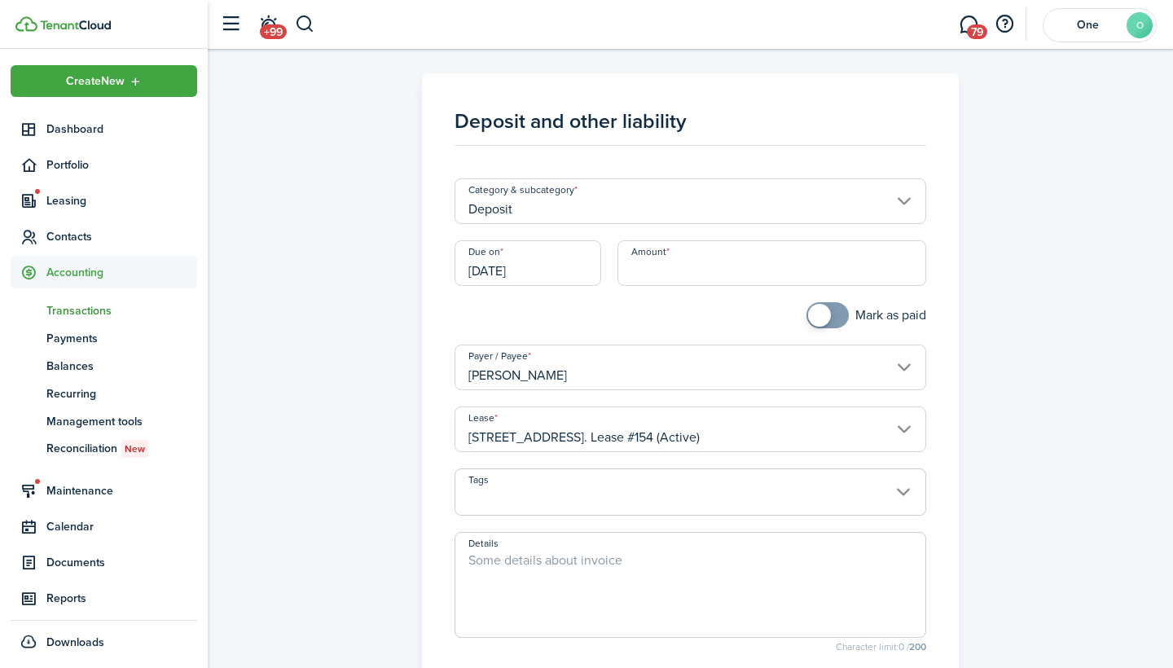
click at [648, 213] on input "Deposit" at bounding box center [691, 201] width 473 height 46
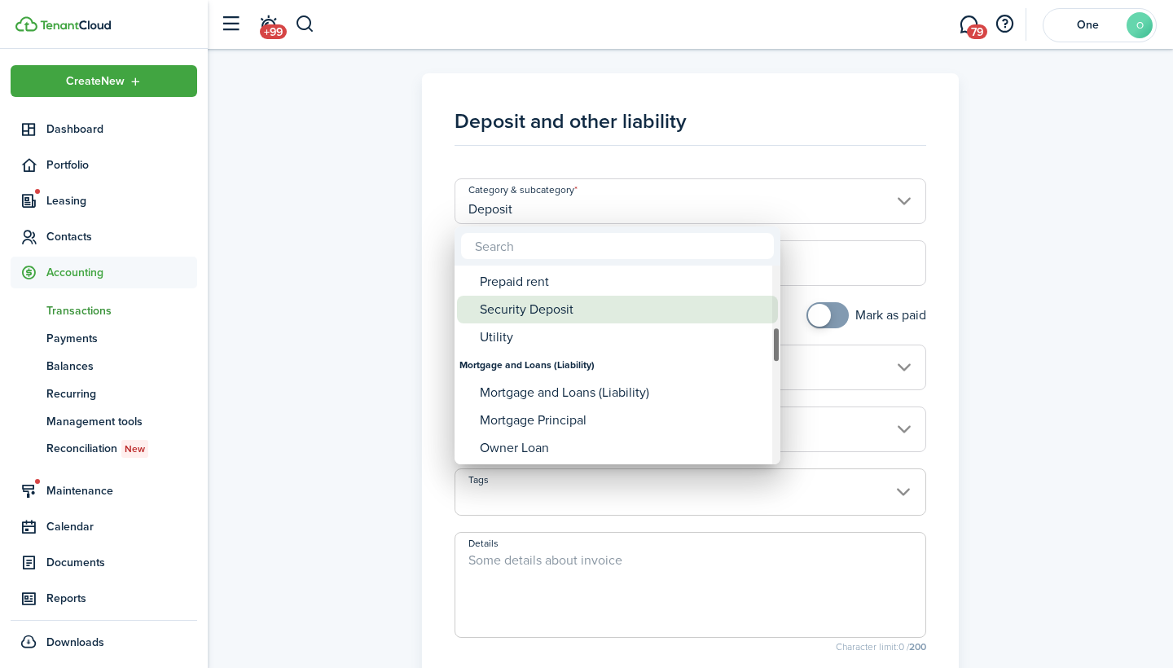
click at [557, 317] on div "Security Deposit" at bounding box center [624, 310] width 288 height 28
type input "Deposit / Security Deposit"
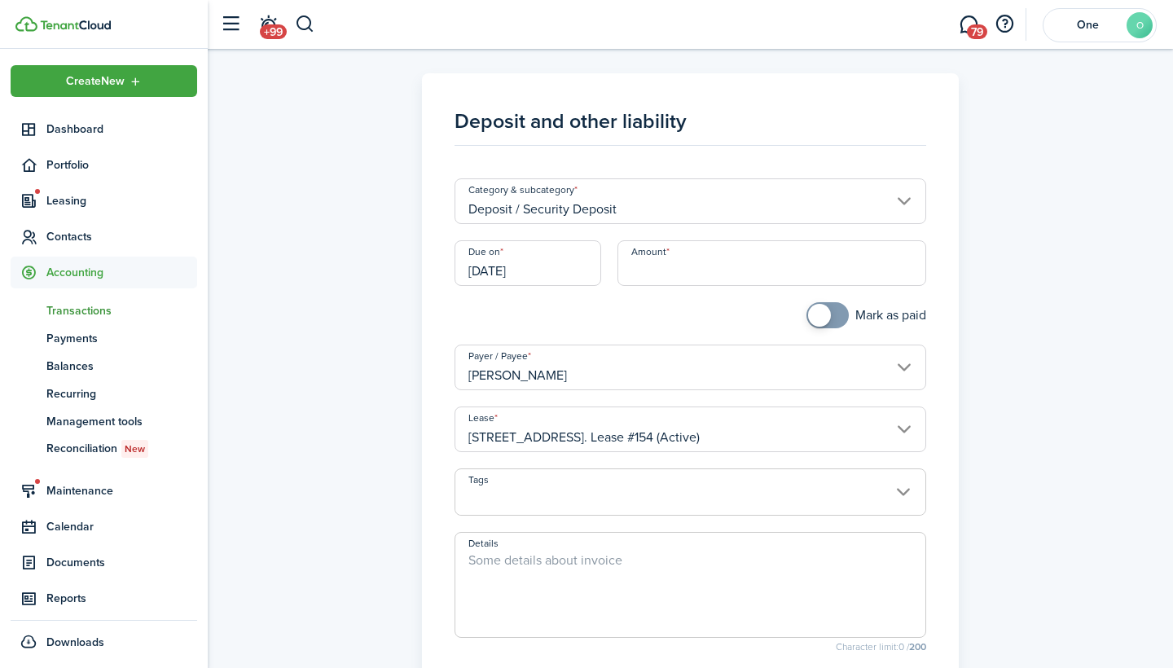
click at [661, 251] on input "Amount" at bounding box center [773, 263] width 310 height 46
type input "$1,670.00"
click at [702, 322] on div "Mark as paid" at bounding box center [691, 323] width 489 height 42
checkbox input "true"
click at [832, 315] on span at bounding box center [828, 315] width 16 height 26
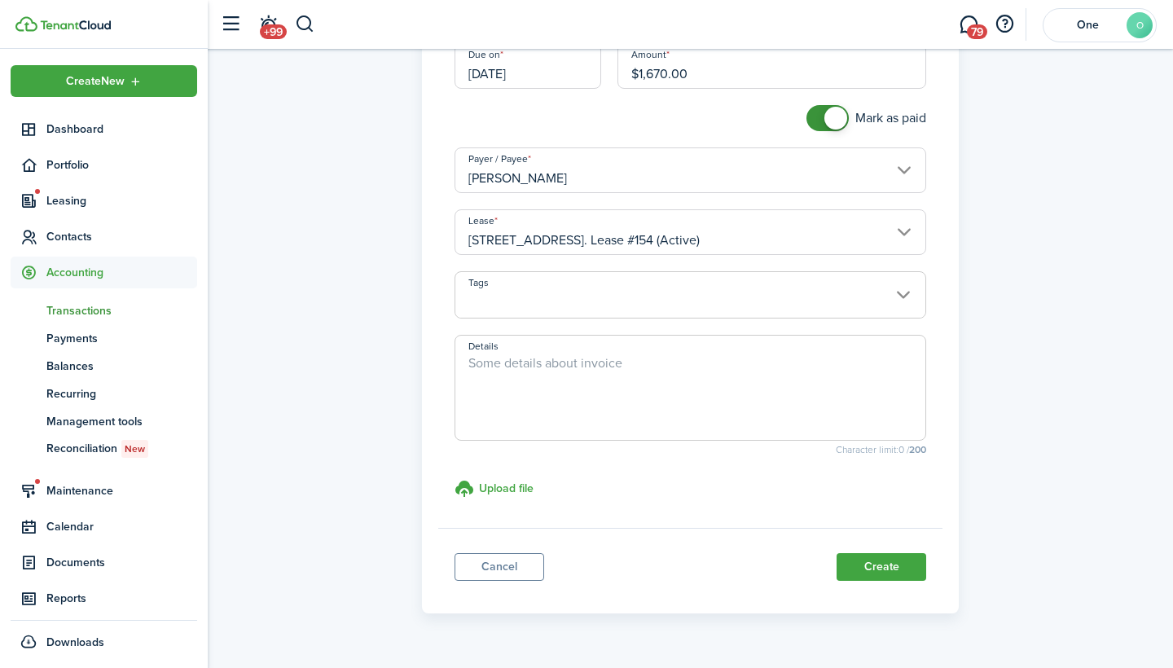
scroll to position [198, 0]
click at [649, 372] on textarea "Details" at bounding box center [691, 392] width 471 height 78
type textarea "dropped off money order of 1,670"
click at [891, 562] on button "Create" at bounding box center [882, 567] width 90 height 28
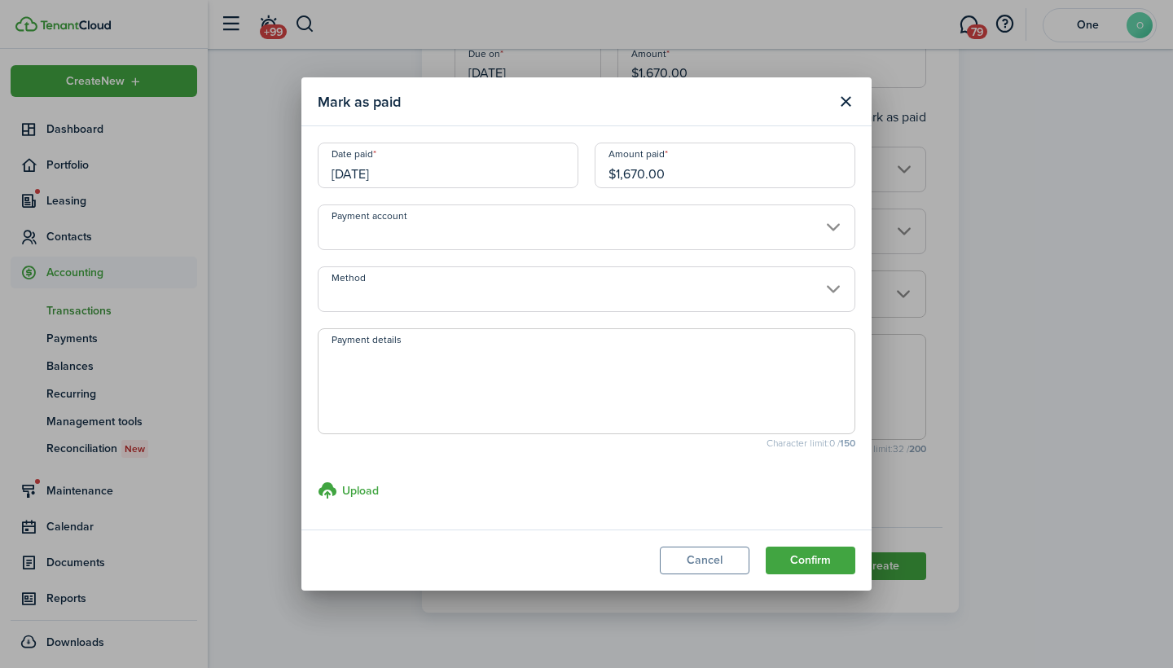
click at [510, 227] on input "Payment account" at bounding box center [587, 228] width 538 height 46
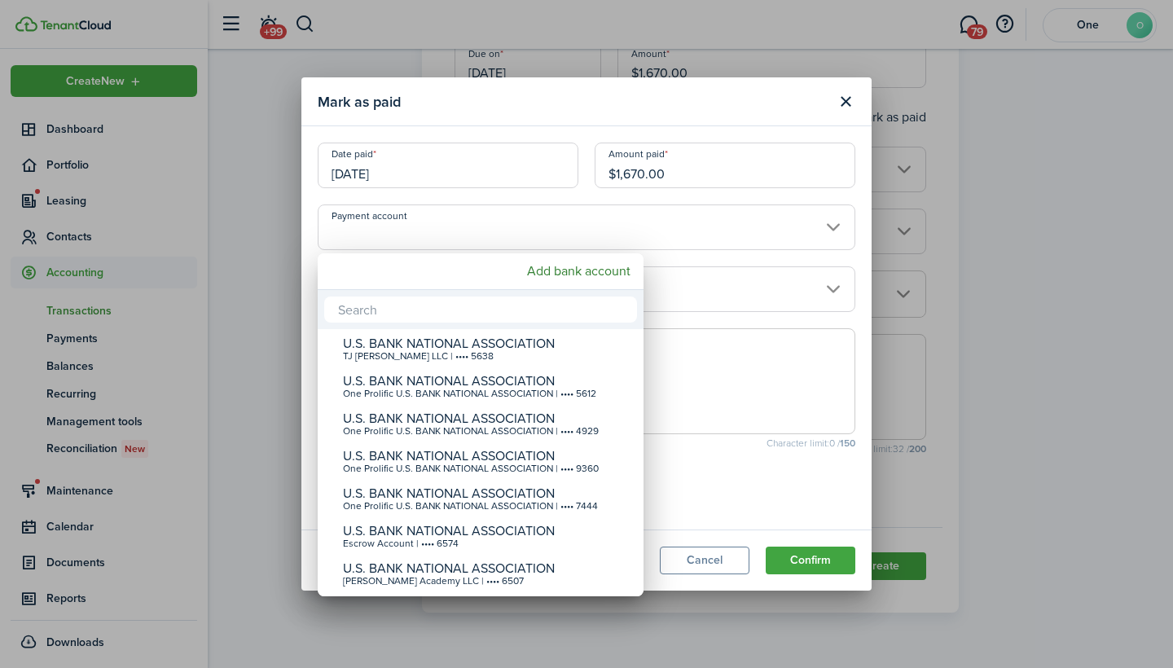
click at [790, 288] on div at bounding box center [587, 334] width 1434 height 929
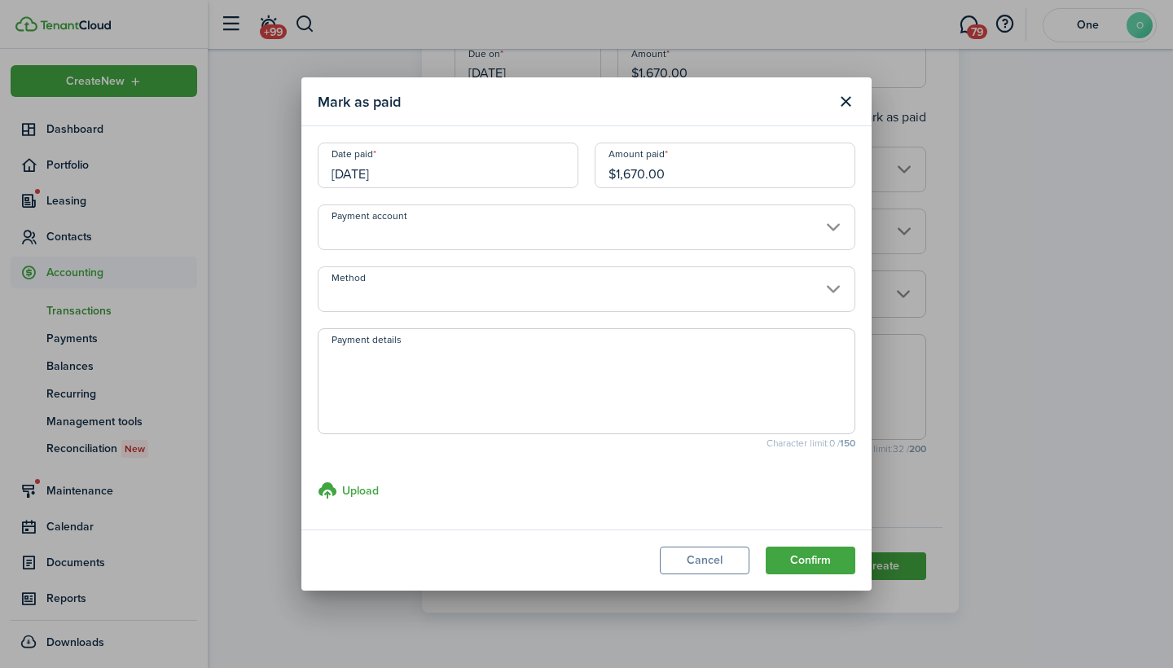
click at [790, 288] on input "Method" at bounding box center [587, 289] width 538 height 46
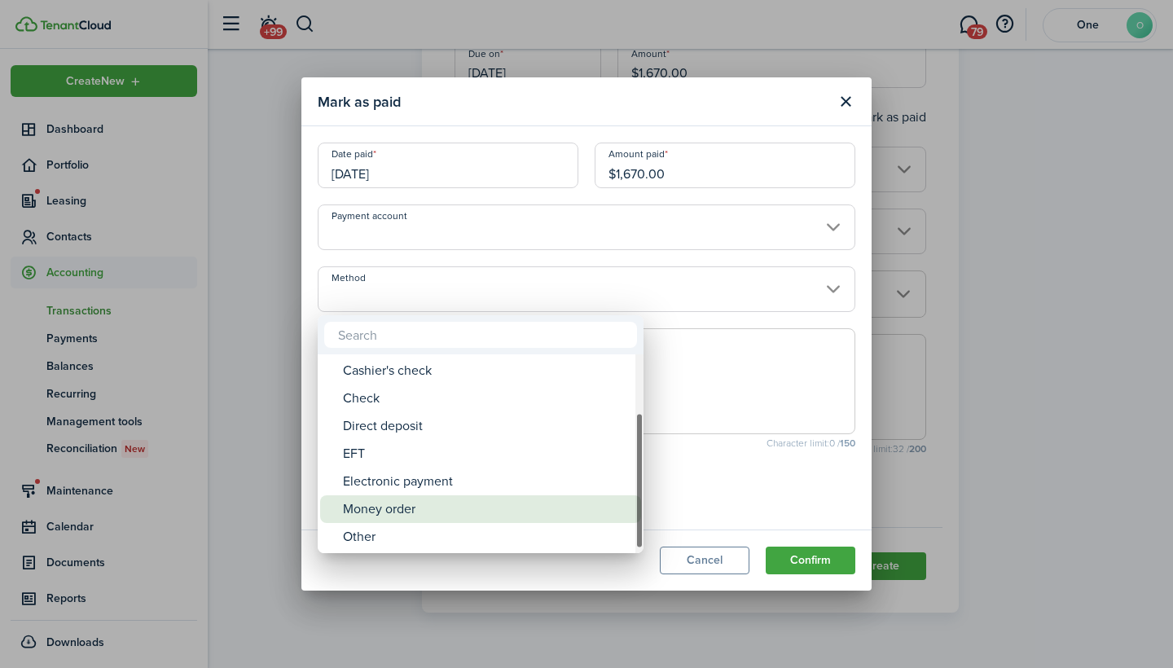
click at [421, 506] on div "Money order" at bounding box center [487, 509] width 288 height 28
type input "Money order"
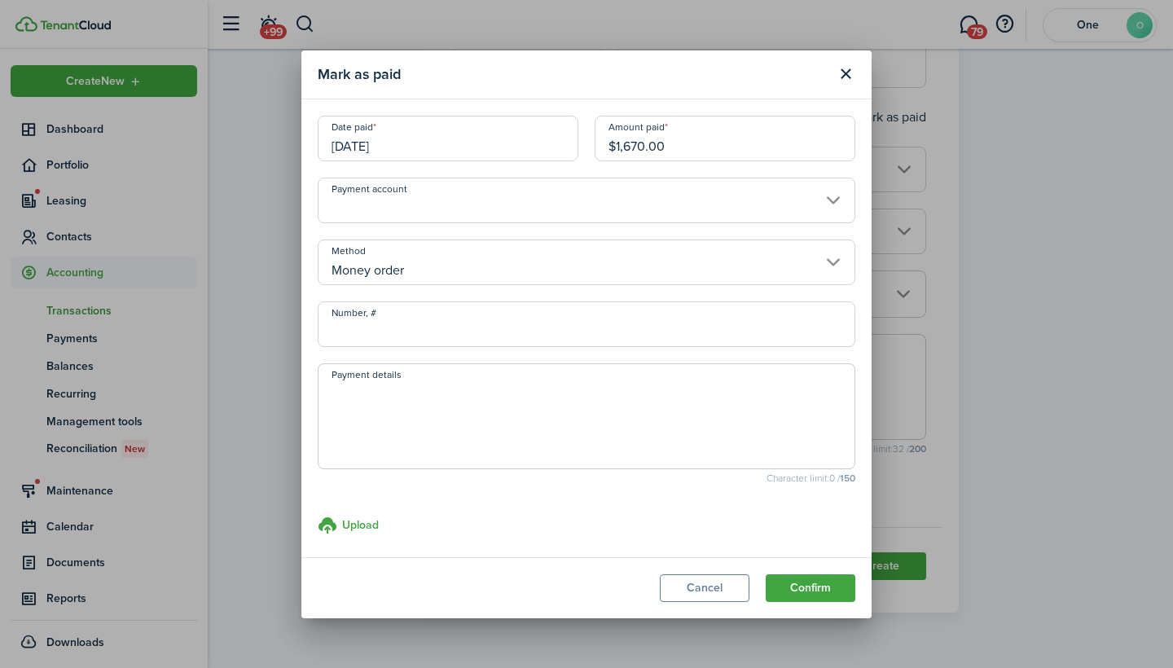
click at [547, 376] on span at bounding box center [587, 416] width 538 height 106
click at [530, 399] on textarea "Payment details" at bounding box center [587, 421] width 536 height 78
click at [444, 392] on textarea "dropped off money at the" at bounding box center [587, 421] width 536 height 78
click at [544, 384] on textarea "dropped off money order at the" at bounding box center [587, 421] width 536 height 78
type textarea "dropped off money order at the office"
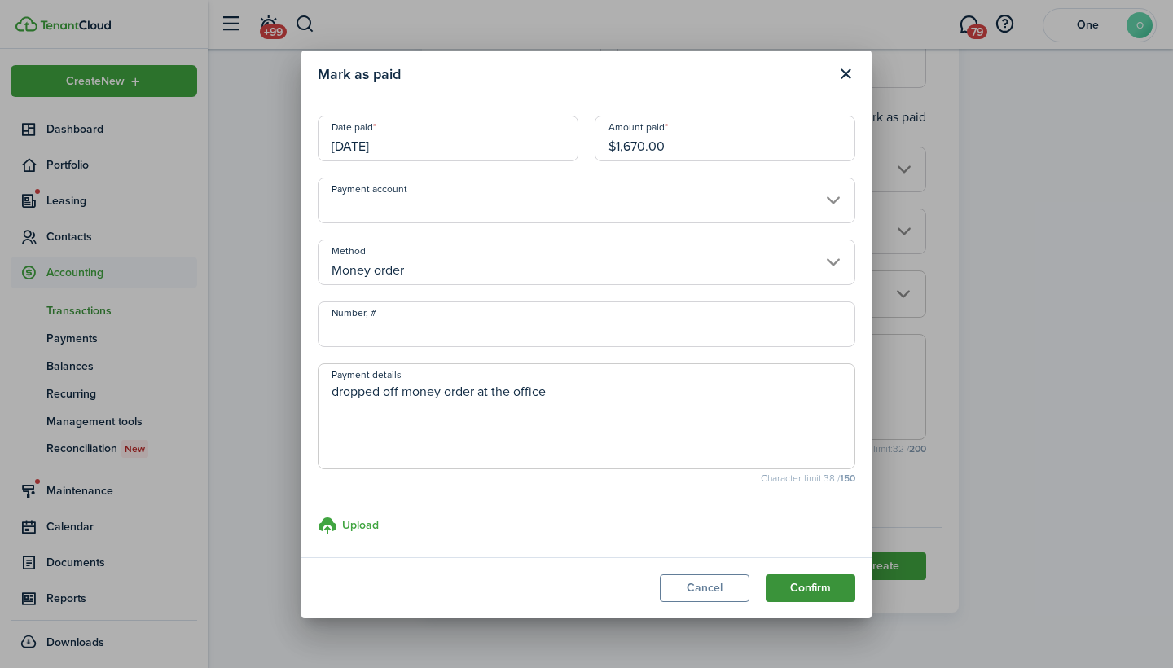
click at [798, 599] on button "Confirm" at bounding box center [811, 589] width 90 height 28
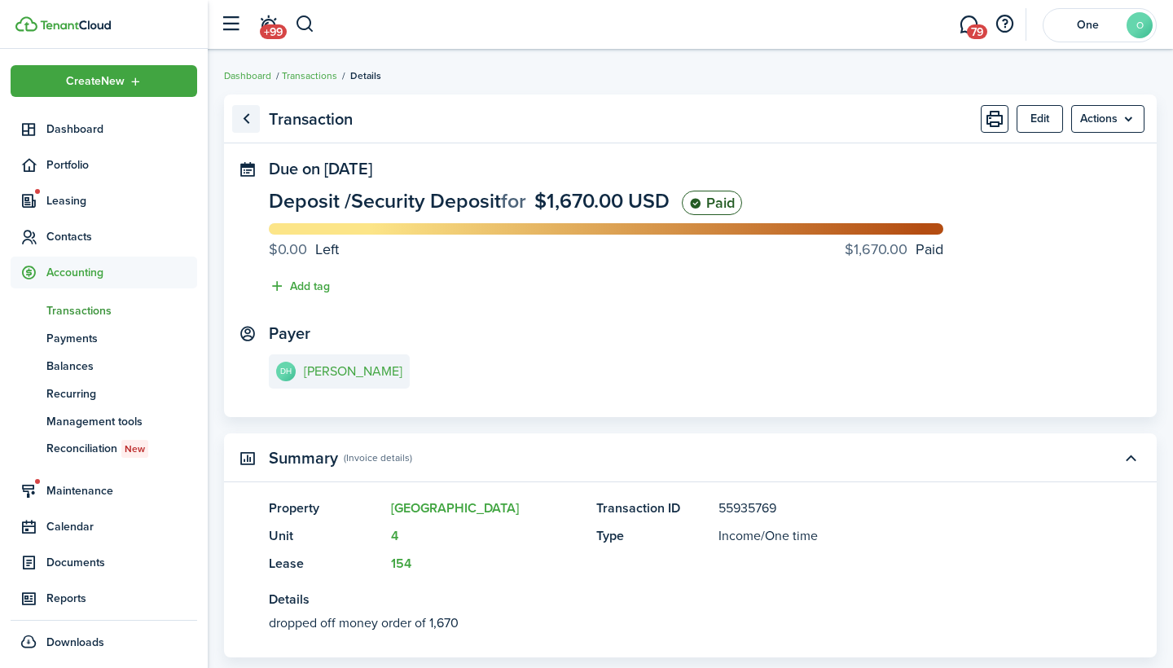
click at [249, 125] on link "Go back" at bounding box center [246, 119] width 28 height 28
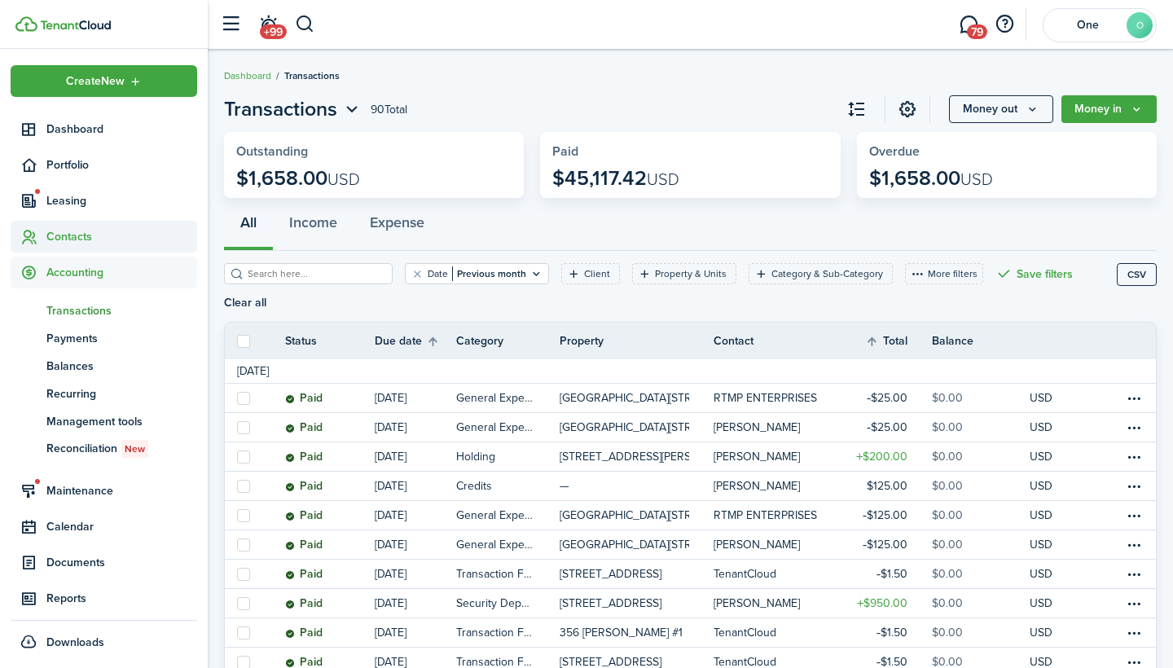
click at [109, 224] on span "Contacts" at bounding box center [104, 237] width 187 height 32
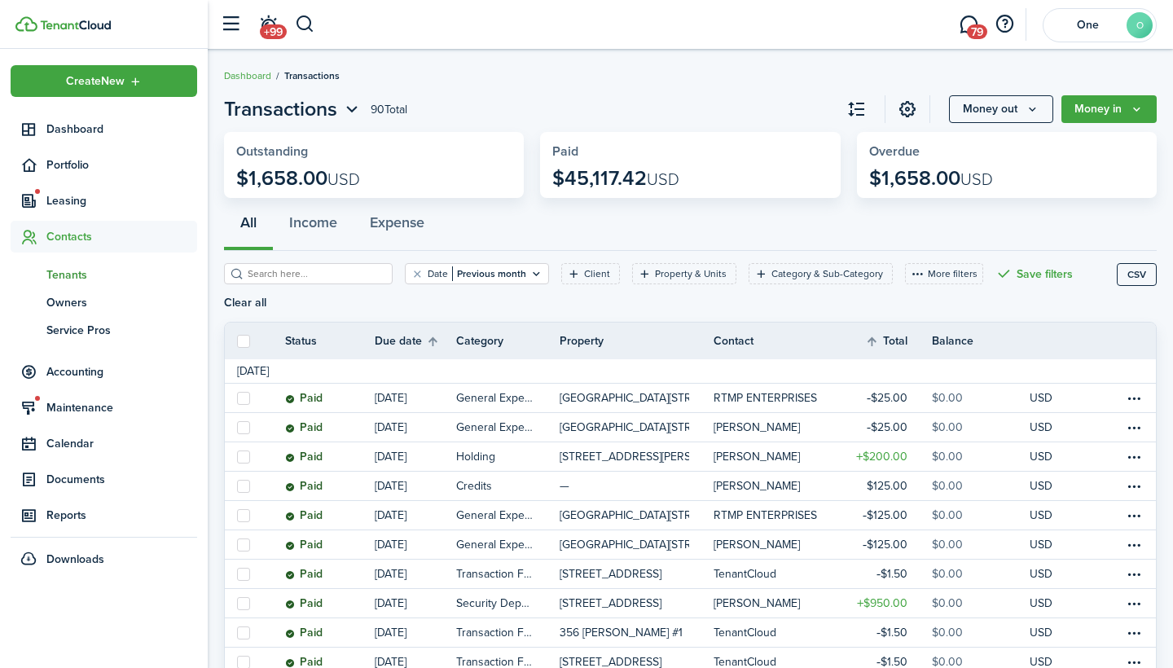
click at [95, 279] on span "Tenants" at bounding box center [121, 274] width 151 height 17
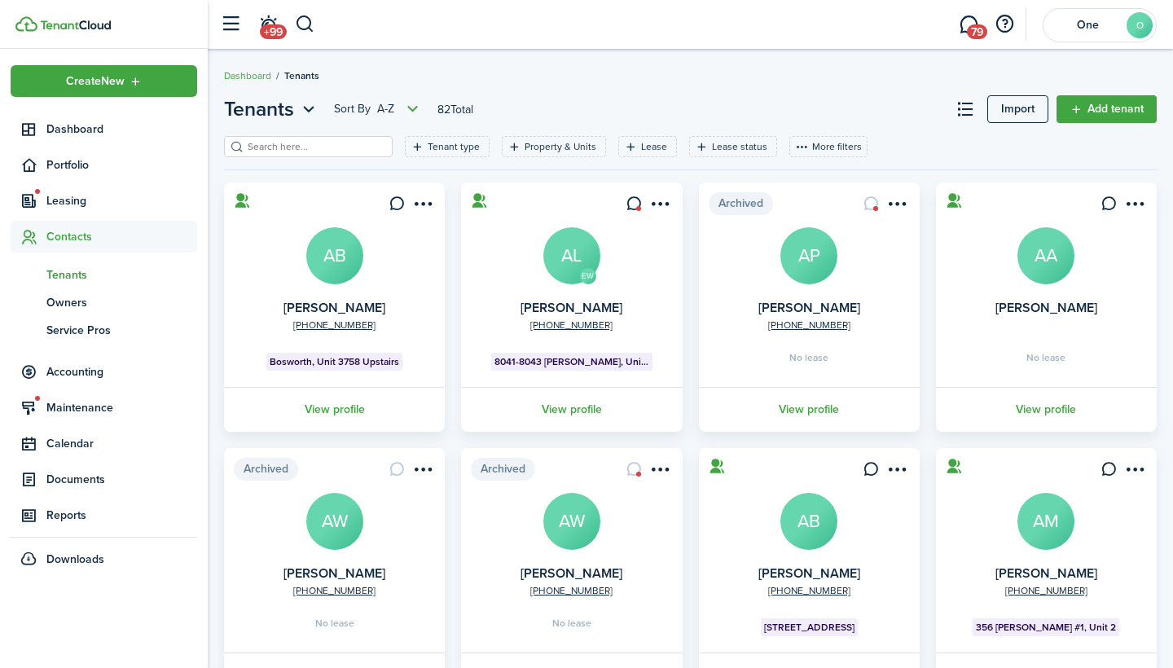
click at [354, 140] on input "search" at bounding box center [315, 146] width 143 height 15
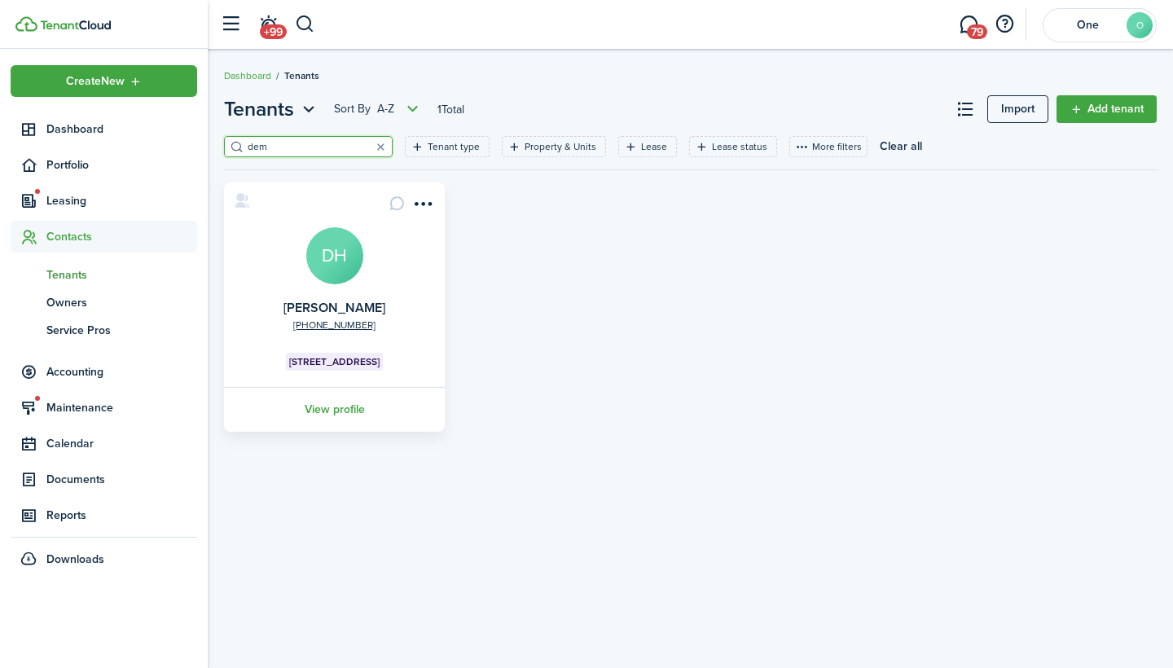
type input "dem"
click at [321, 245] on avatar-text "DH" at bounding box center [334, 255] width 57 height 57
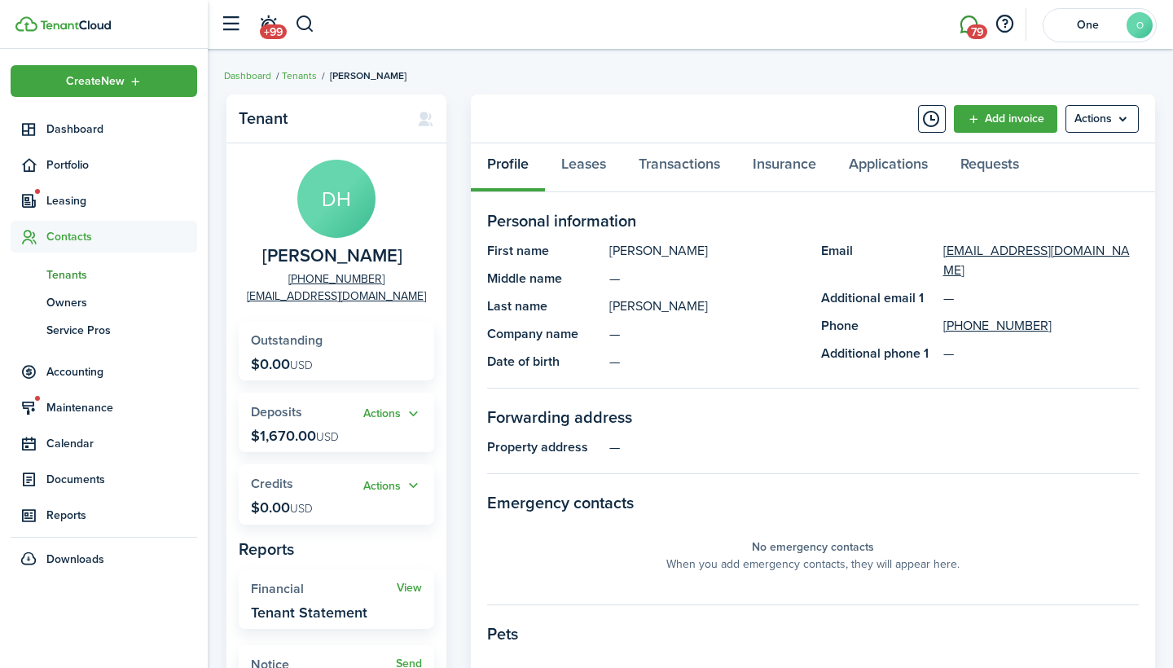
click at [966, 19] on link "79" at bounding box center [968, 25] width 31 height 42
